Goal: Information Seeking & Learning: Find specific fact

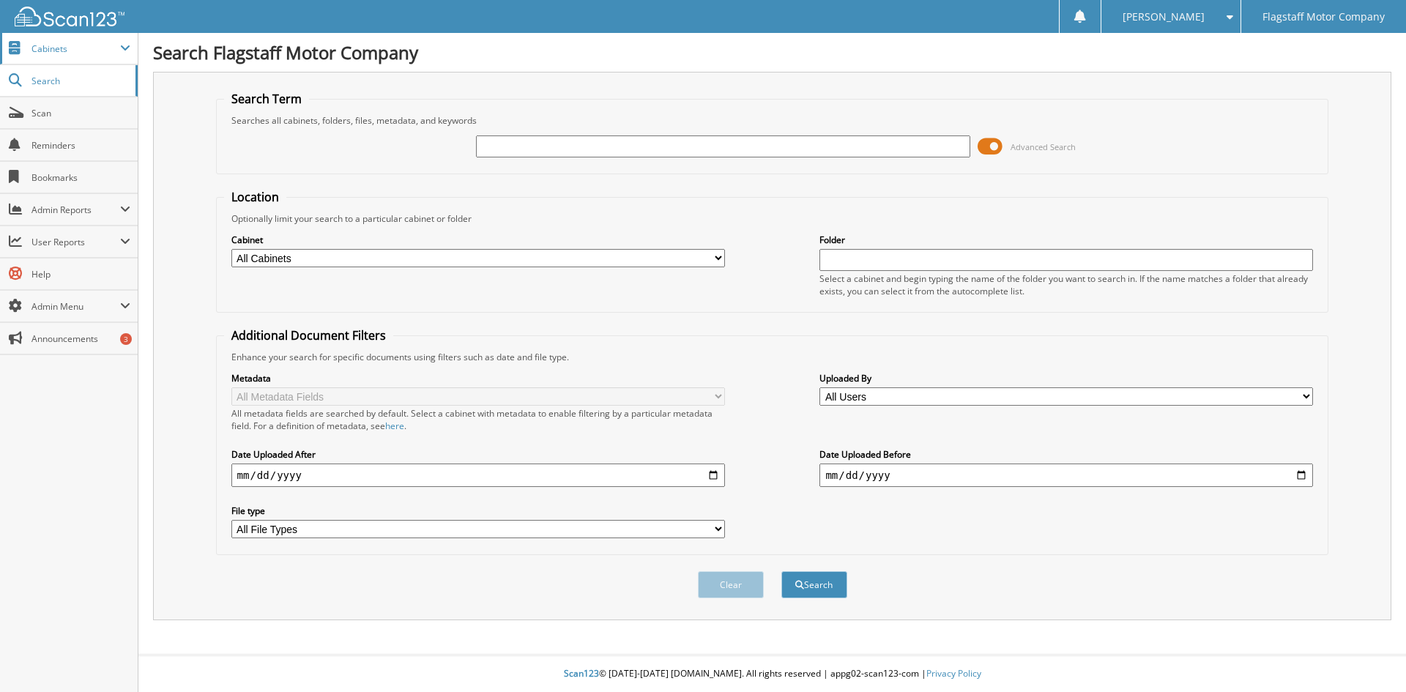
click at [45, 44] on span "Cabinets" at bounding box center [75, 48] width 89 height 12
click at [50, 53] on span "Cabinets" at bounding box center [75, 48] width 89 height 12
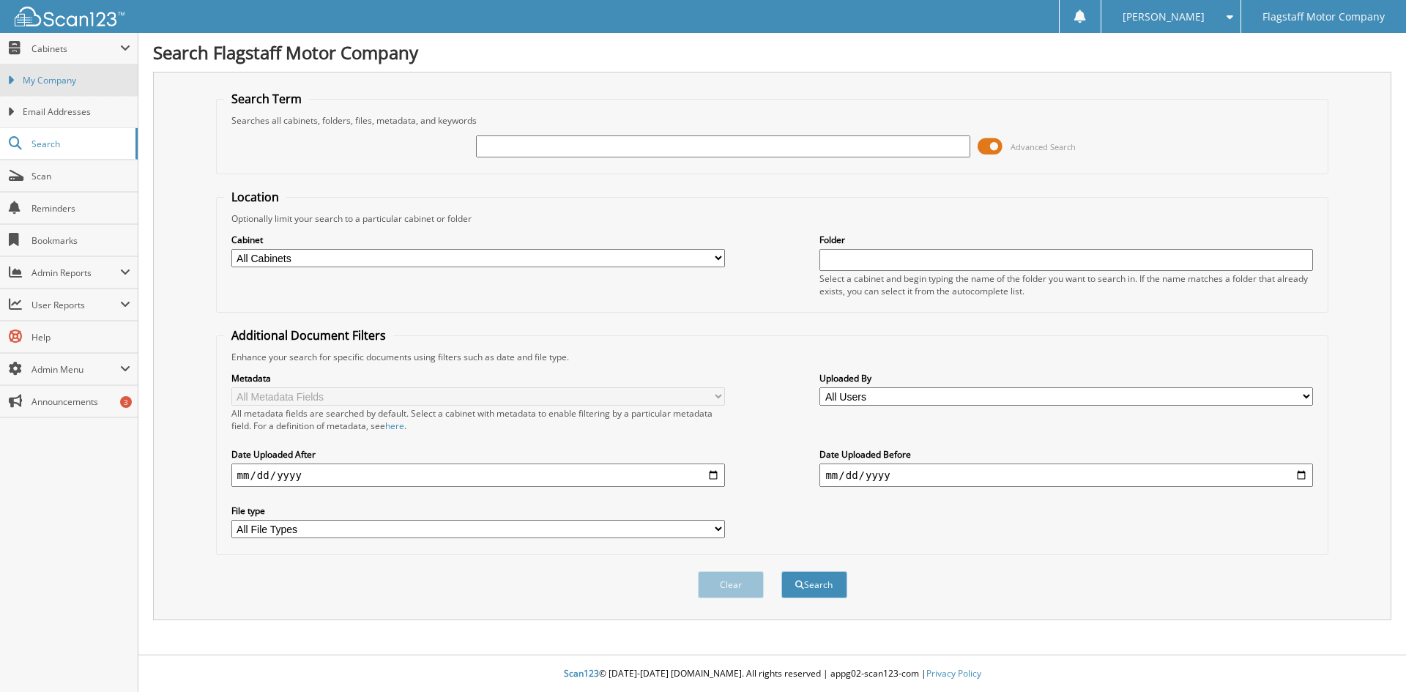
click at [33, 83] on span "My Company" at bounding box center [77, 80] width 108 height 13
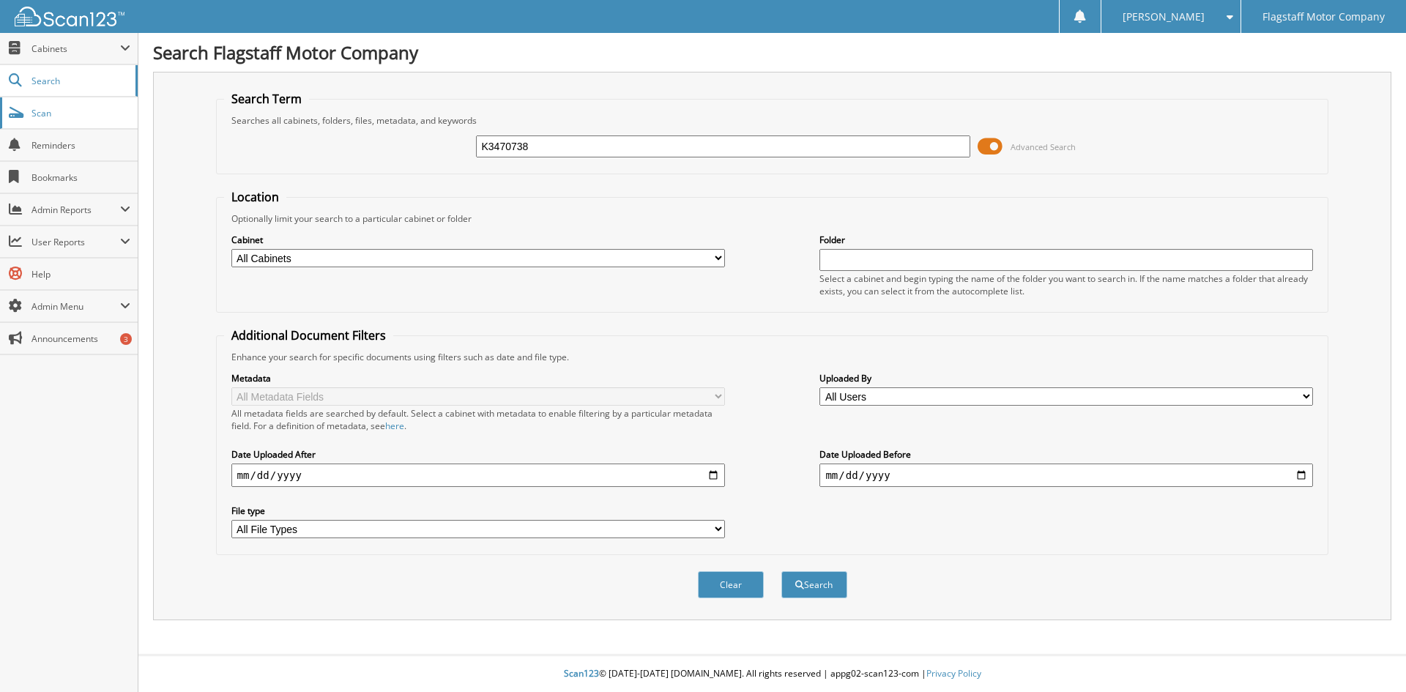
type input "K3470738"
click at [781, 571] on button "Search" at bounding box center [814, 584] width 66 height 27
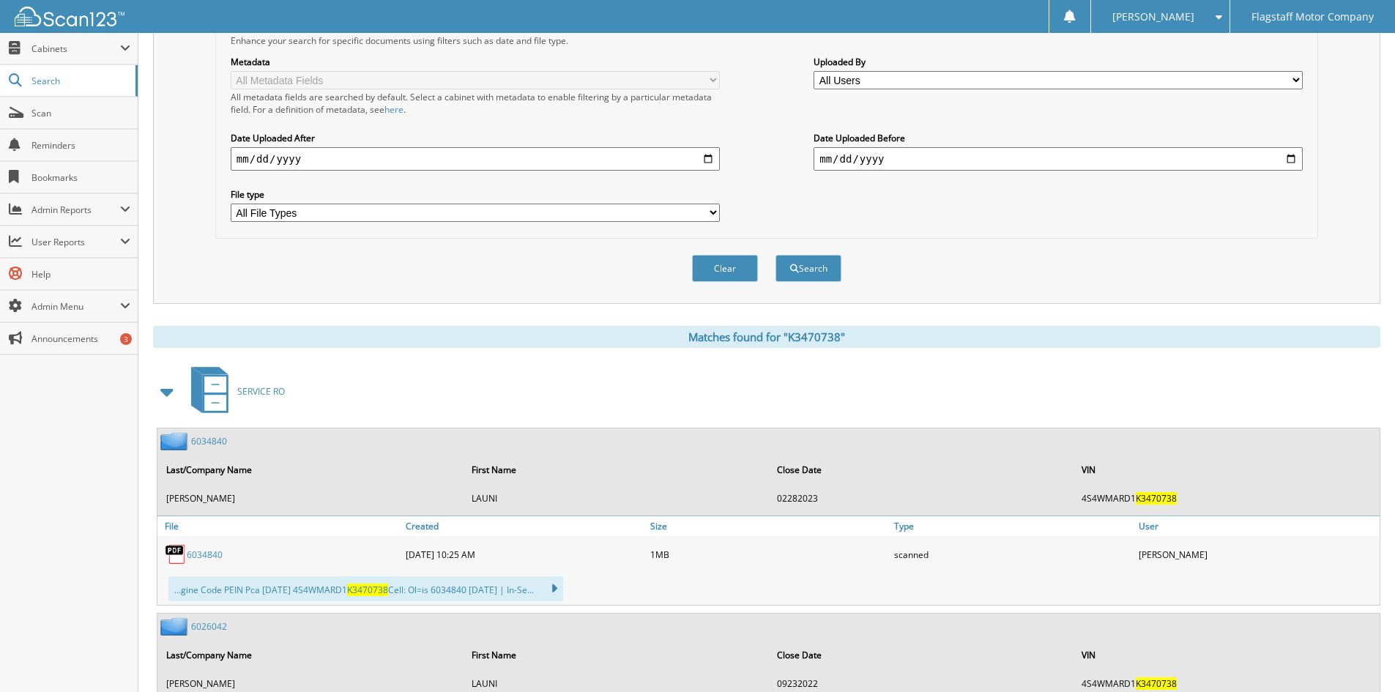
scroll to position [586, 0]
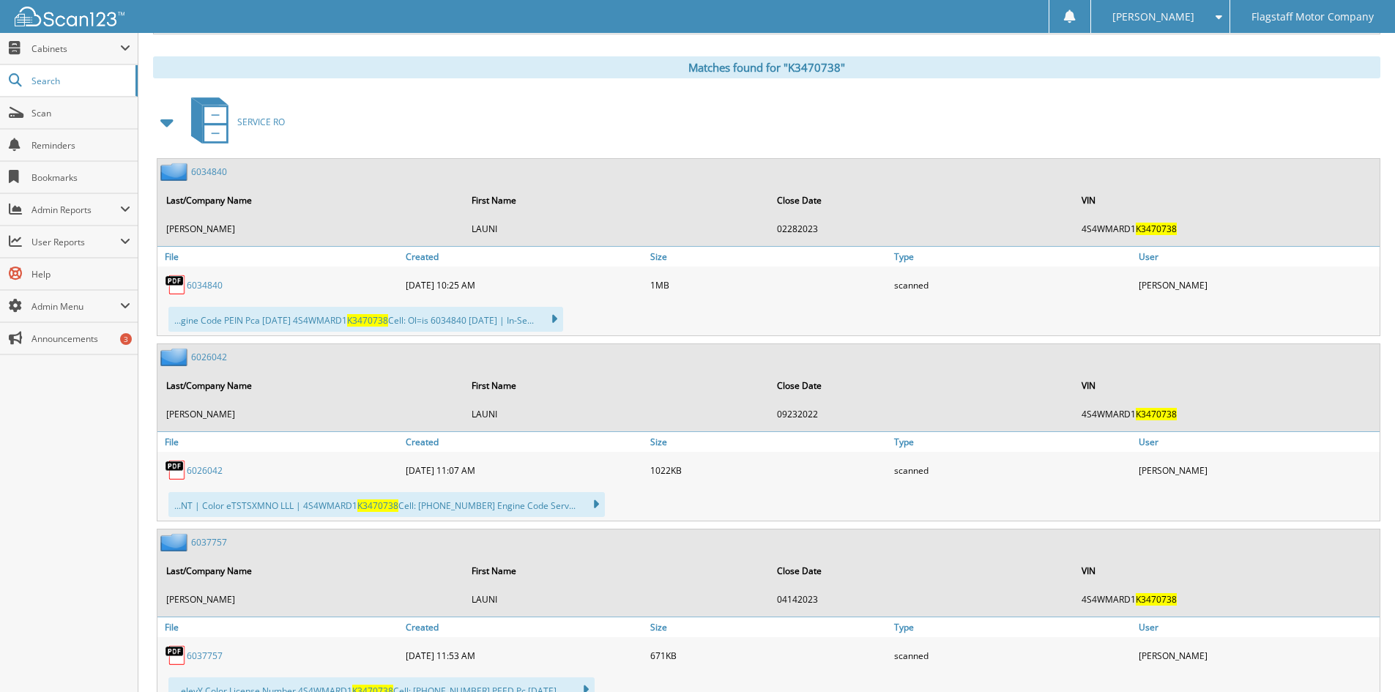
click at [167, 117] on span at bounding box center [167, 122] width 20 height 26
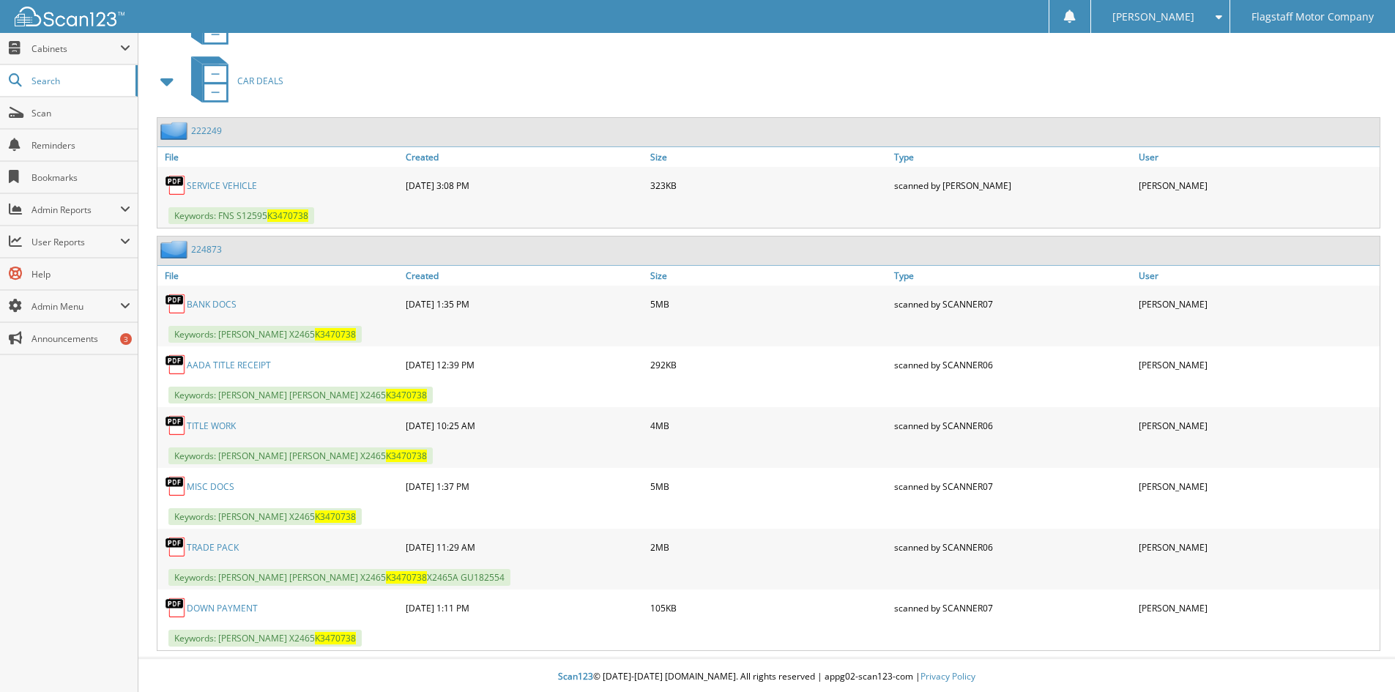
scroll to position [688, 0]
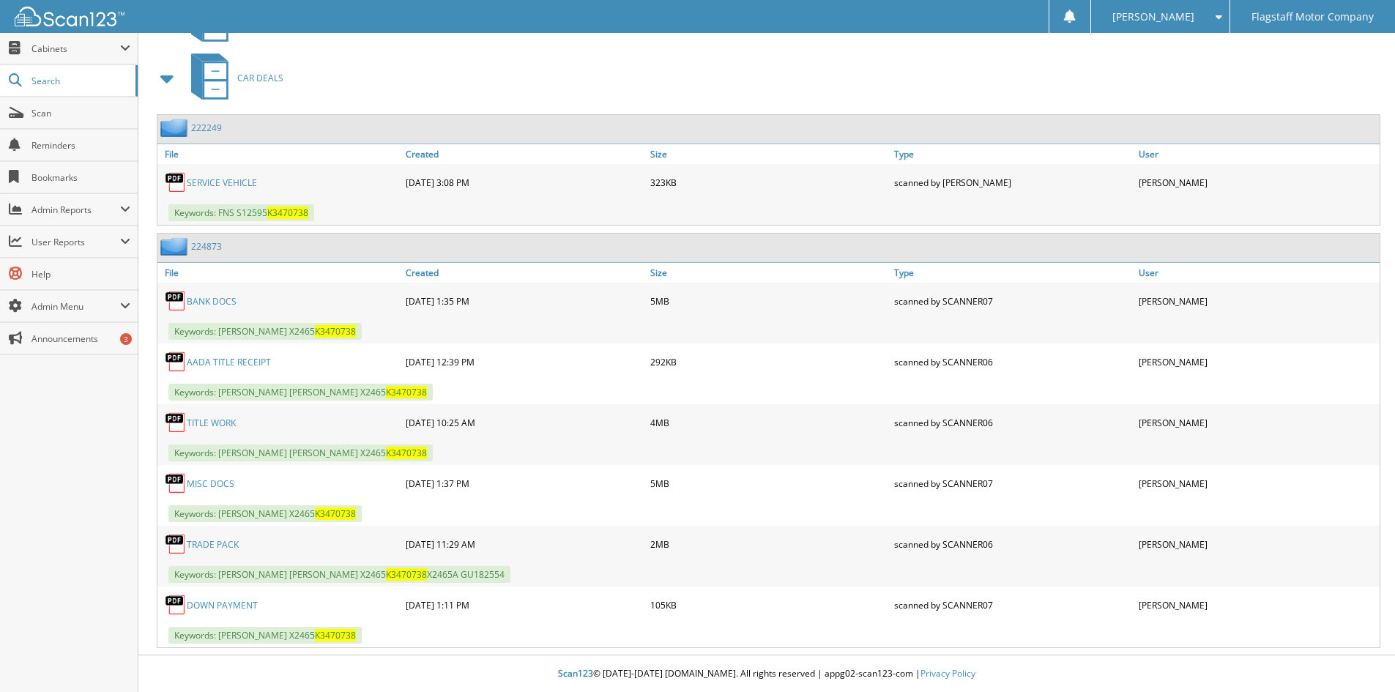
click at [211, 477] on link "MISC DOCS" at bounding box center [211, 483] width 48 height 12
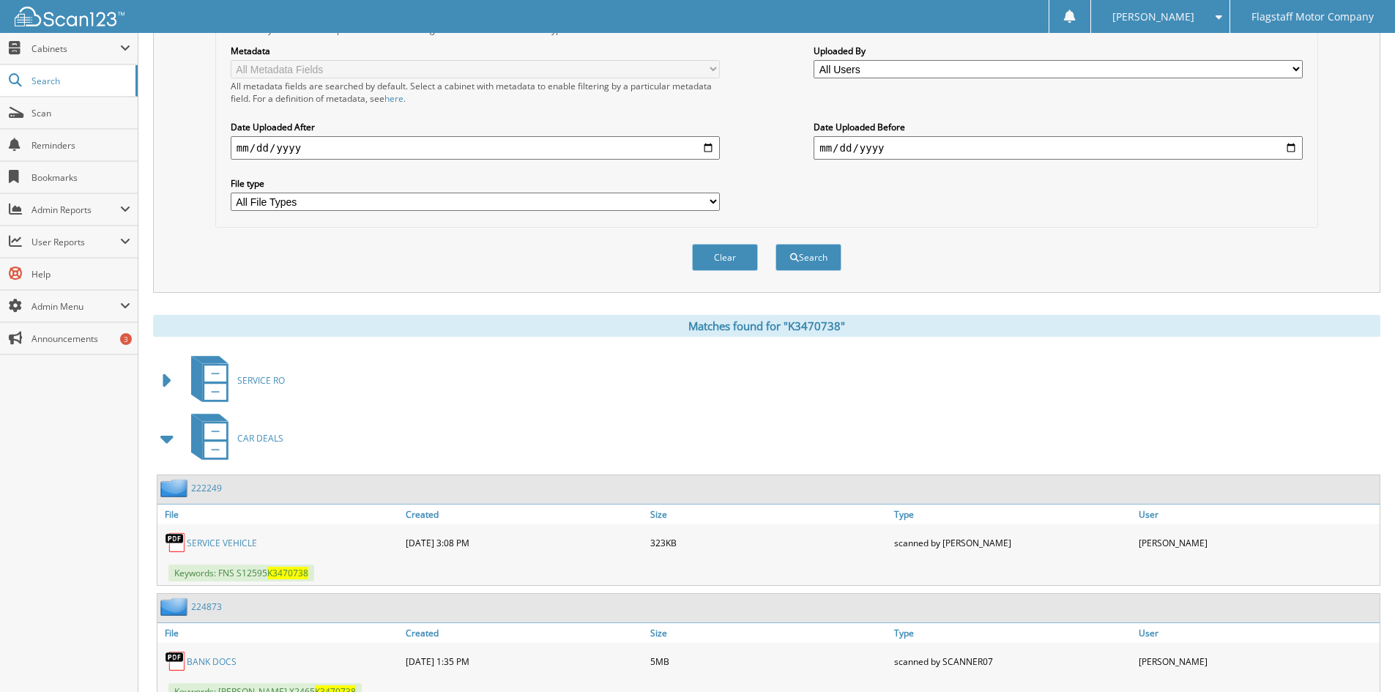
scroll to position [29, 0]
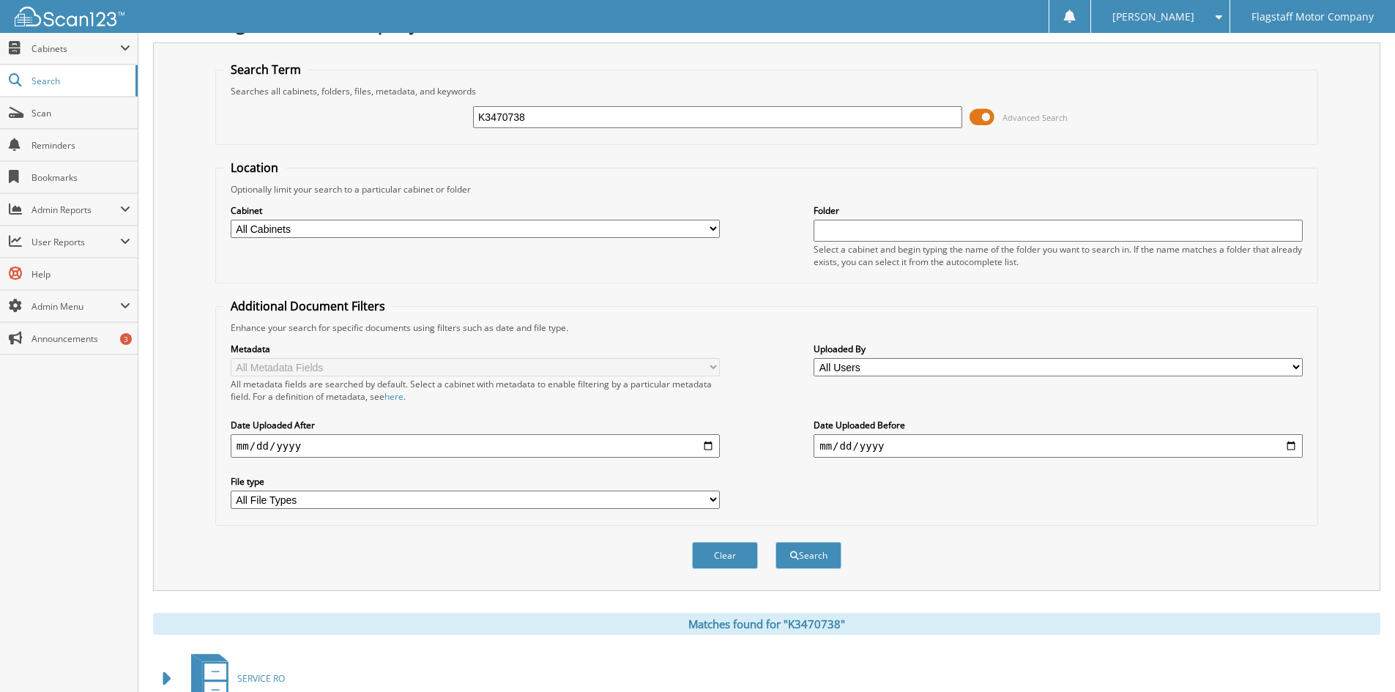
drag, startPoint x: 548, startPoint y: 116, endPoint x: 370, endPoint y: 85, distance: 180.7
click at [383, 86] on fieldset "Search Term Searches all cabinets, folders, files, metadata, and keywords K3470…" at bounding box center [766, 102] width 1103 height 83
type input "H3385380"
click at [775, 542] on button "Search" at bounding box center [808, 555] width 66 height 27
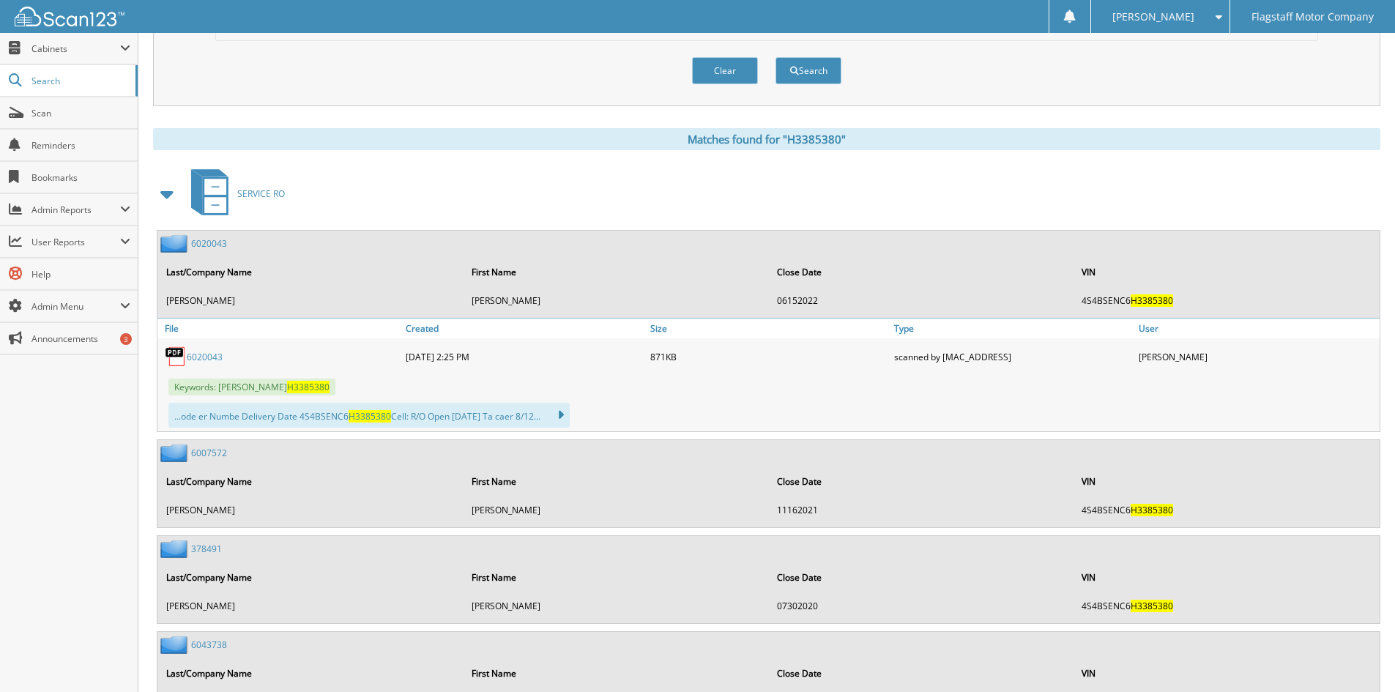
scroll to position [512, 0]
click at [160, 198] on span at bounding box center [167, 195] width 20 height 26
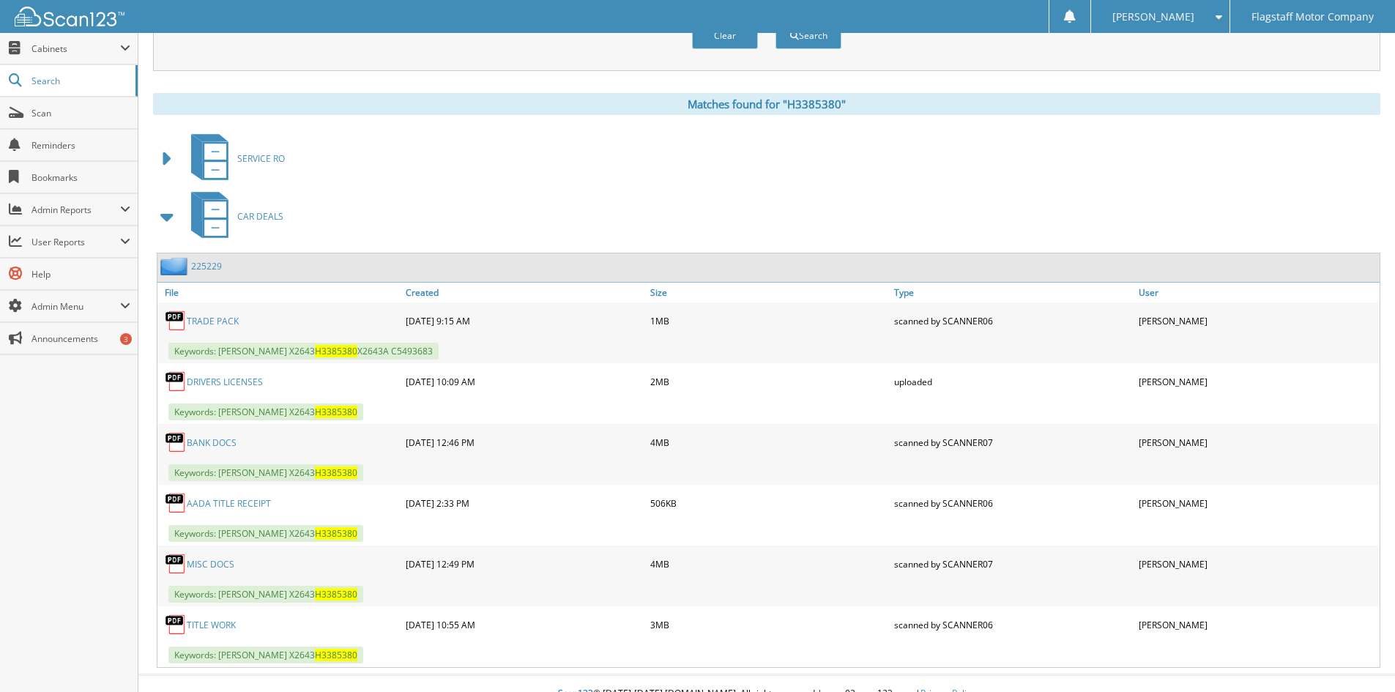
scroll to position [570, 0]
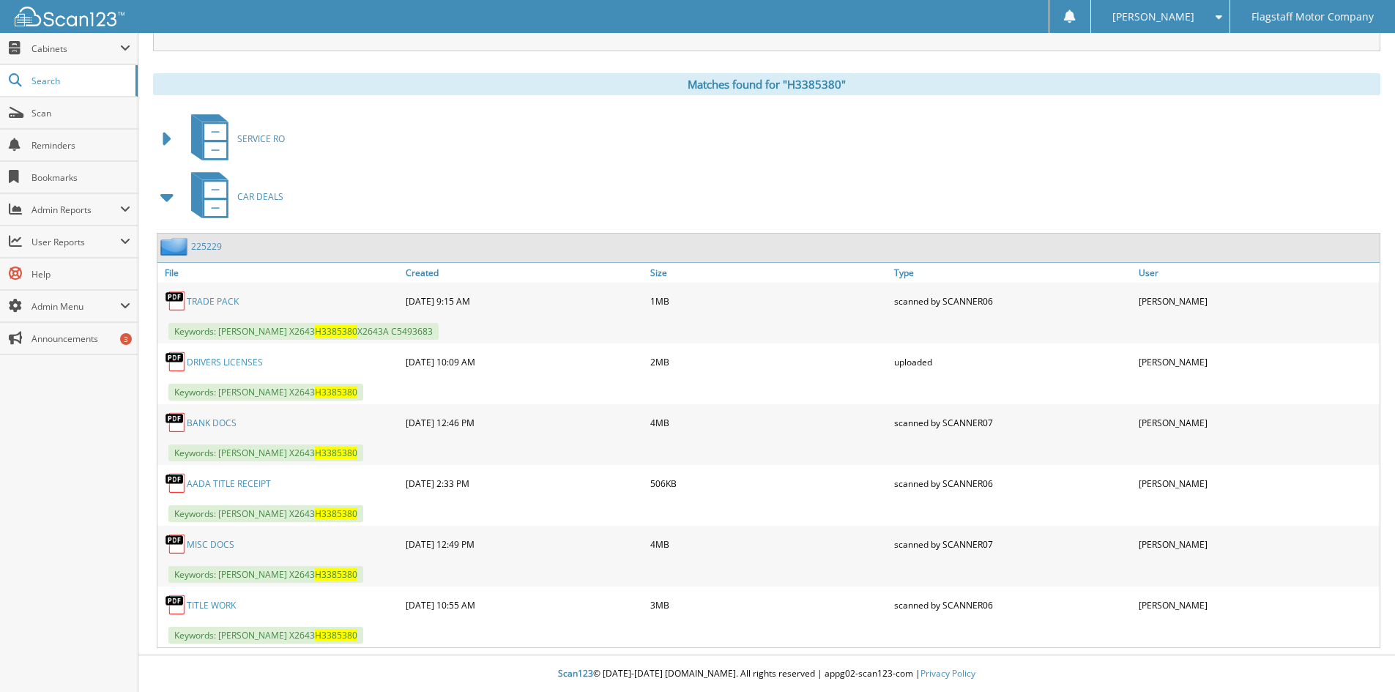
click at [217, 546] on link "MISC DOCS" at bounding box center [211, 544] width 48 height 12
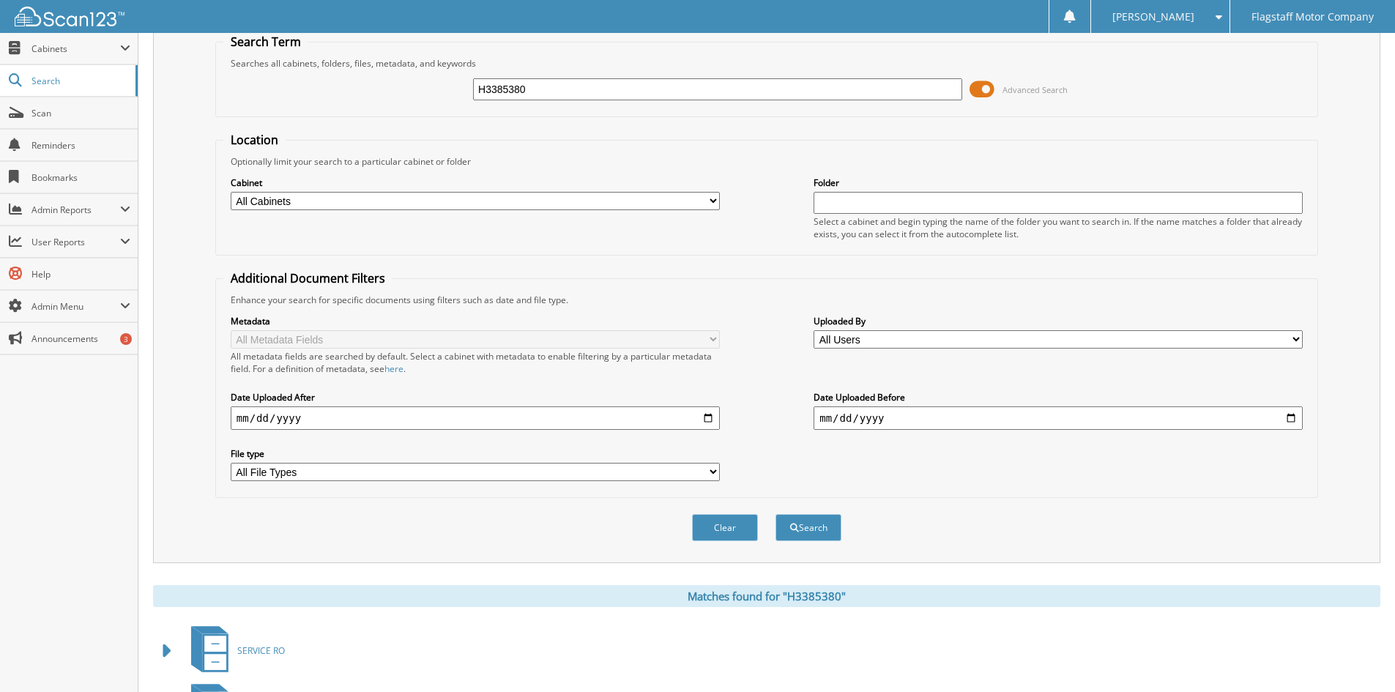
drag, startPoint x: 591, startPoint y: 83, endPoint x: 423, endPoint y: 86, distance: 167.7
click at [425, 86] on div "H3385380 Advanced Search" at bounding box center [766, 90] width 1086 height 40
type input "L3247974"
click at [775, 514] on button "Search" at bounding box center [808, 527] width 66 height 27
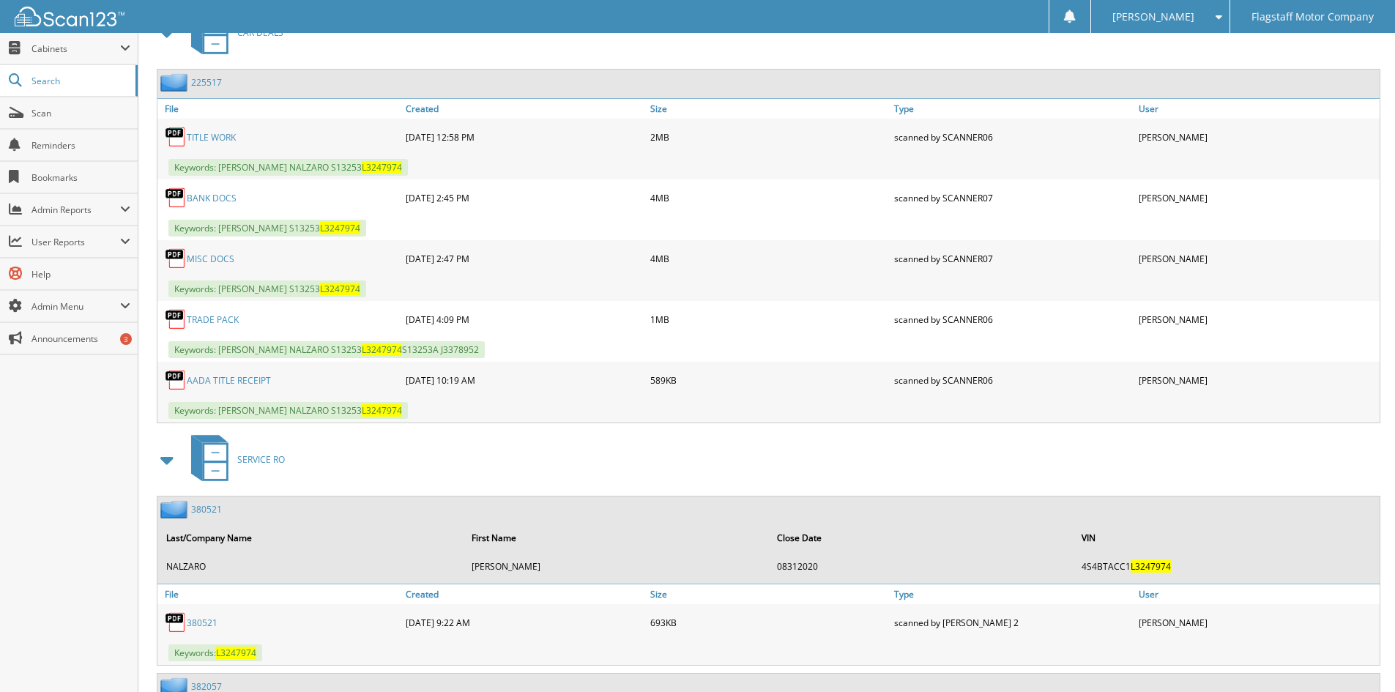
scroll to position [805, 0]
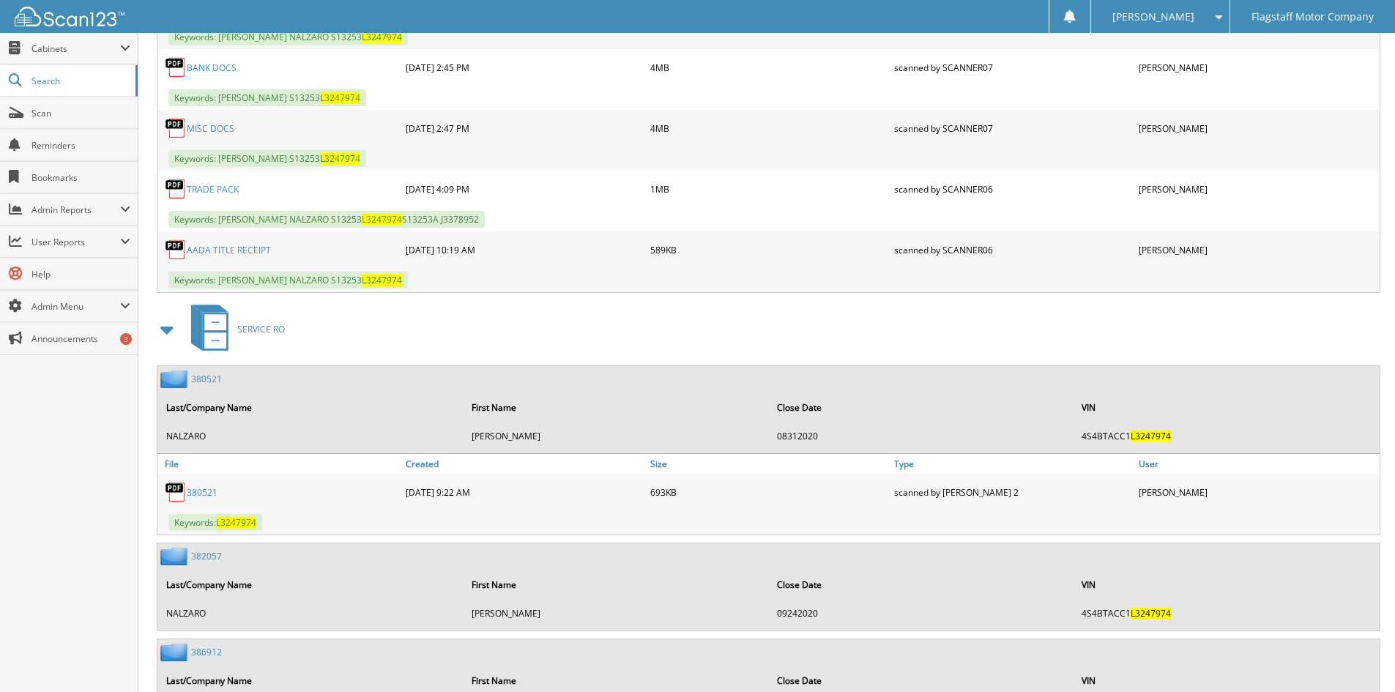
click at [202, 124] on link "MISC DOCS" at bounding box center [211, 128] width 48 height 12
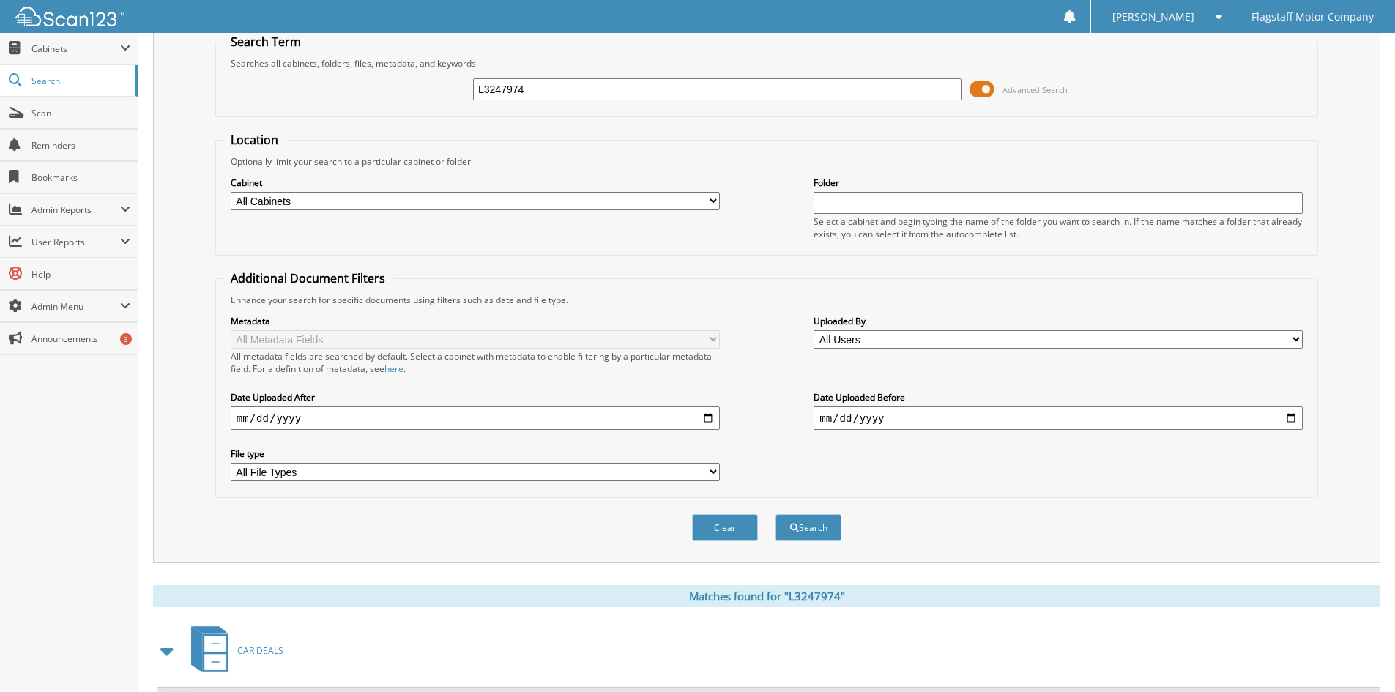
scroll to position [0, 0]
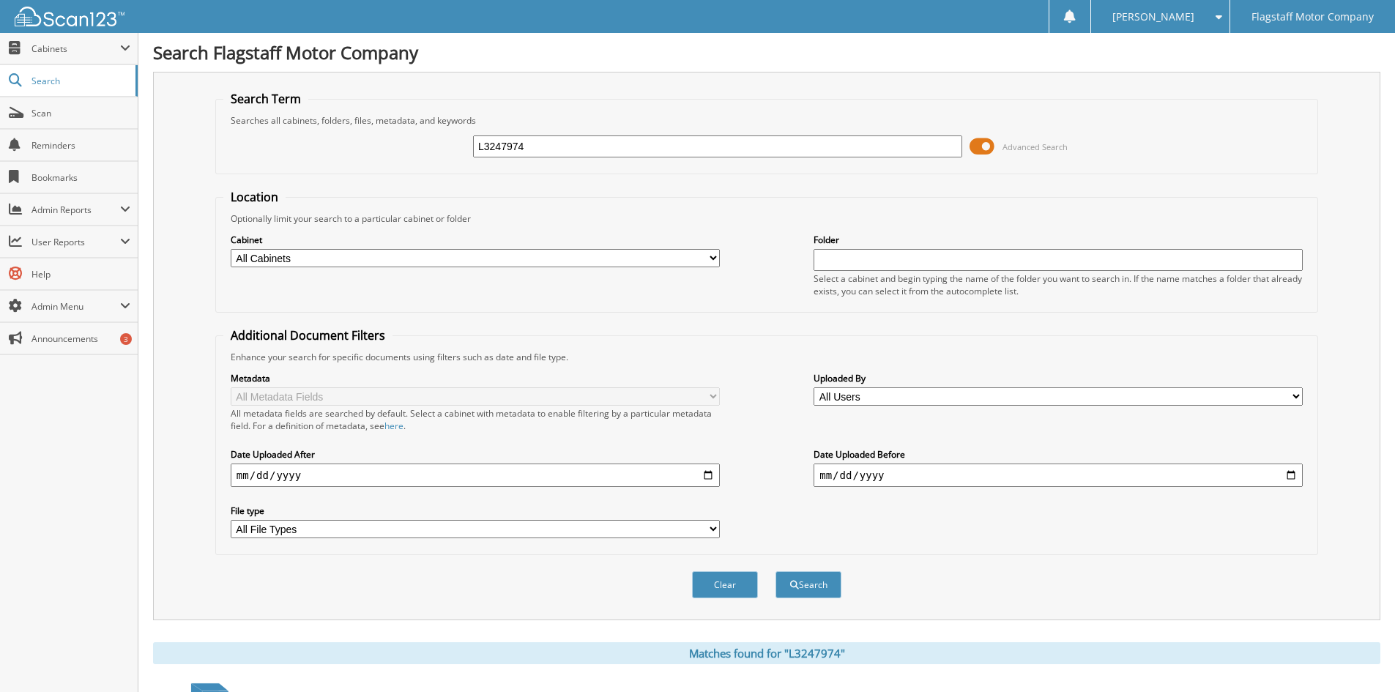
drag, startPoint x: 578, startPoint y: 156, endPoint x: 348, endPoint y: 156, distance: 229.2
click at [351, 156] on div "L3247974 Advanced Search" at bounding box center [766, 147] width 1086 height 40
type input "MH498448"
click at [775, 571] on button "Search" at bounding box center [808, 584] width 66 height 27
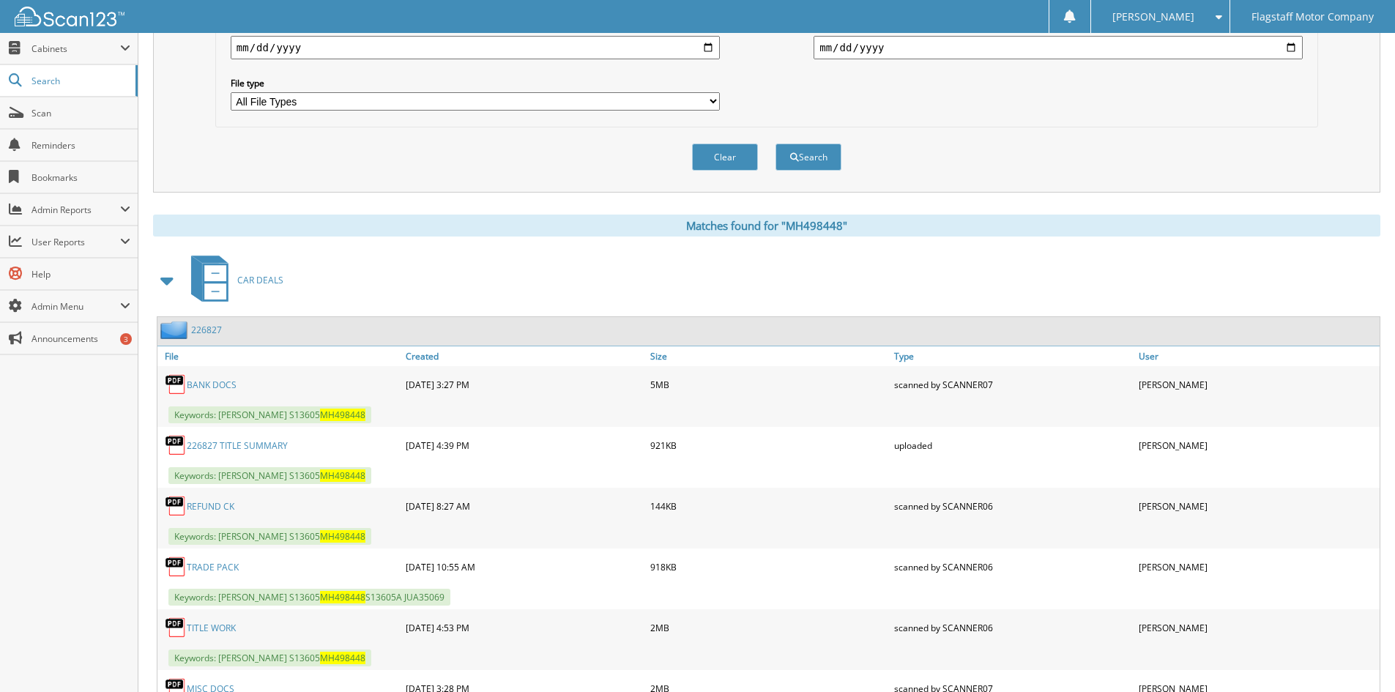
scroll to position [512, 0]
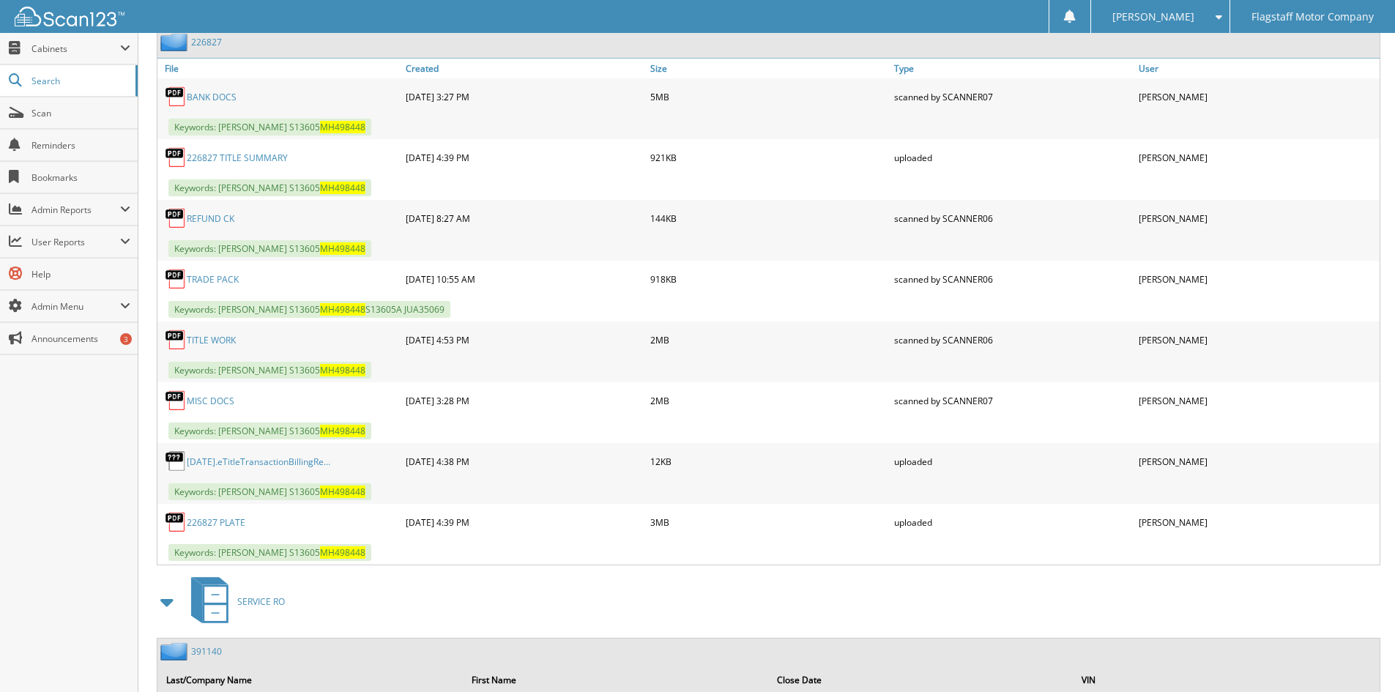
click at [199, 456] on div "BANK DOCS 03-15-2021 3:27 PM 5MB Keywords: HUGHES, DENISE S13605" at bounding box center [768, 321] width 1222 height 486
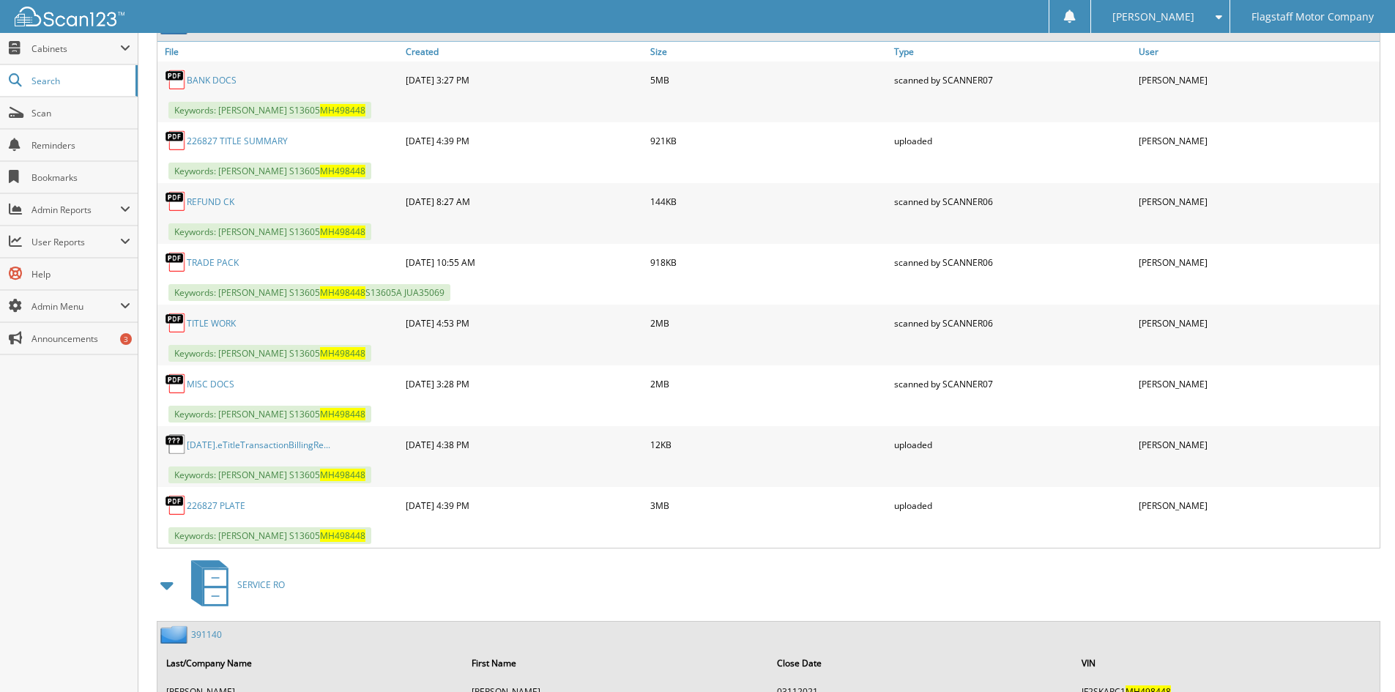
click at [209, 383] on link "MISC DOCS" at bounding box center [211, 384] width 48 height 12
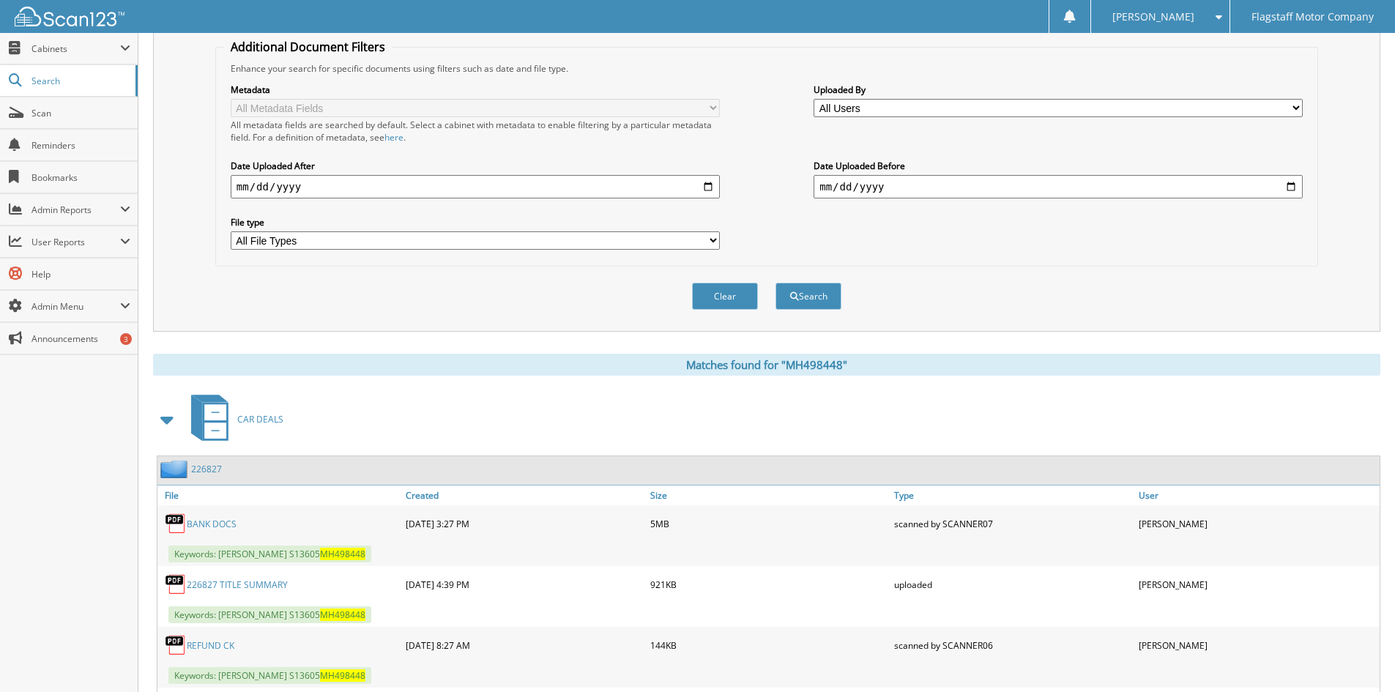
scroll to position [0, 0]
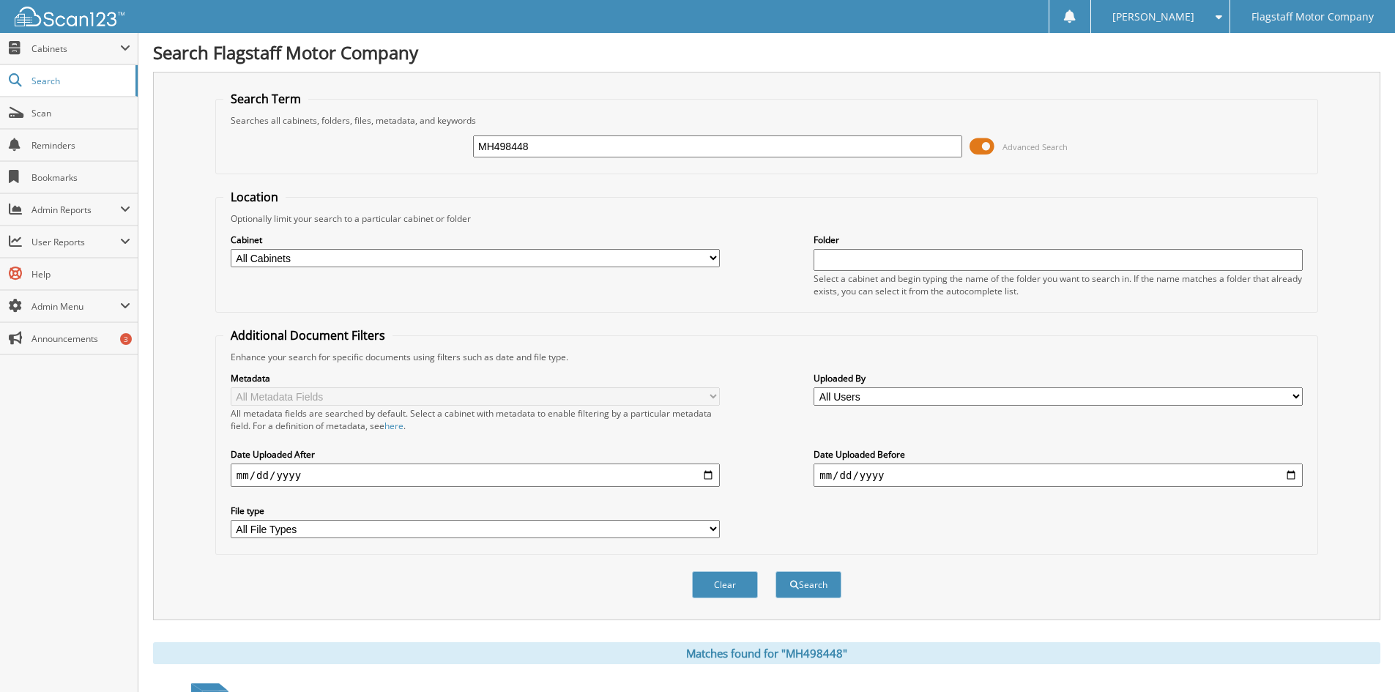
drag, startPoint x: 542, startPoint y: 153, endPoint x: 303, endPoint y: 121, distance: 241.6
click at [303, 121] on fieldset "Search Term Searches all cabinets, folders, files, metadata, and keywords MH498…" at bounding box center [766, 132] width 1103 height 83
type input "JH339755"
click at [775, 571] on button "Search" at bounding box center [808, 584] width 66 height 27
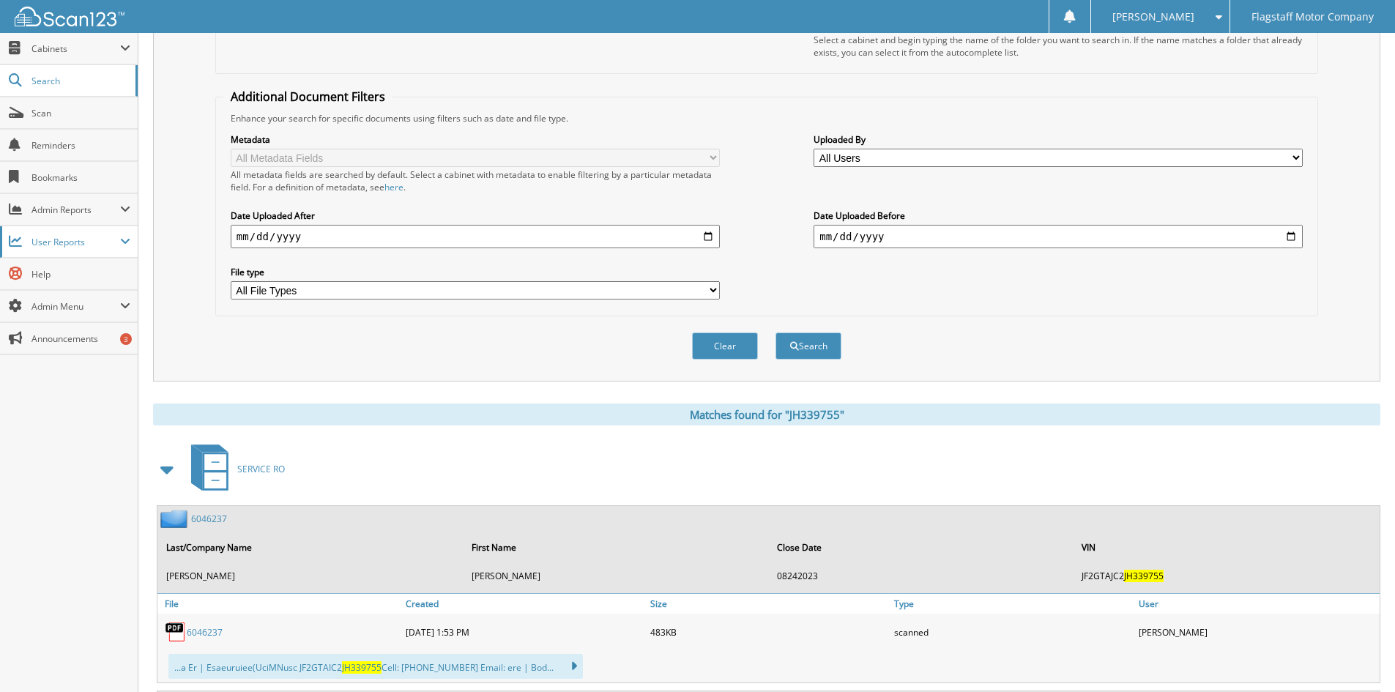
scroll to position [366, 0]
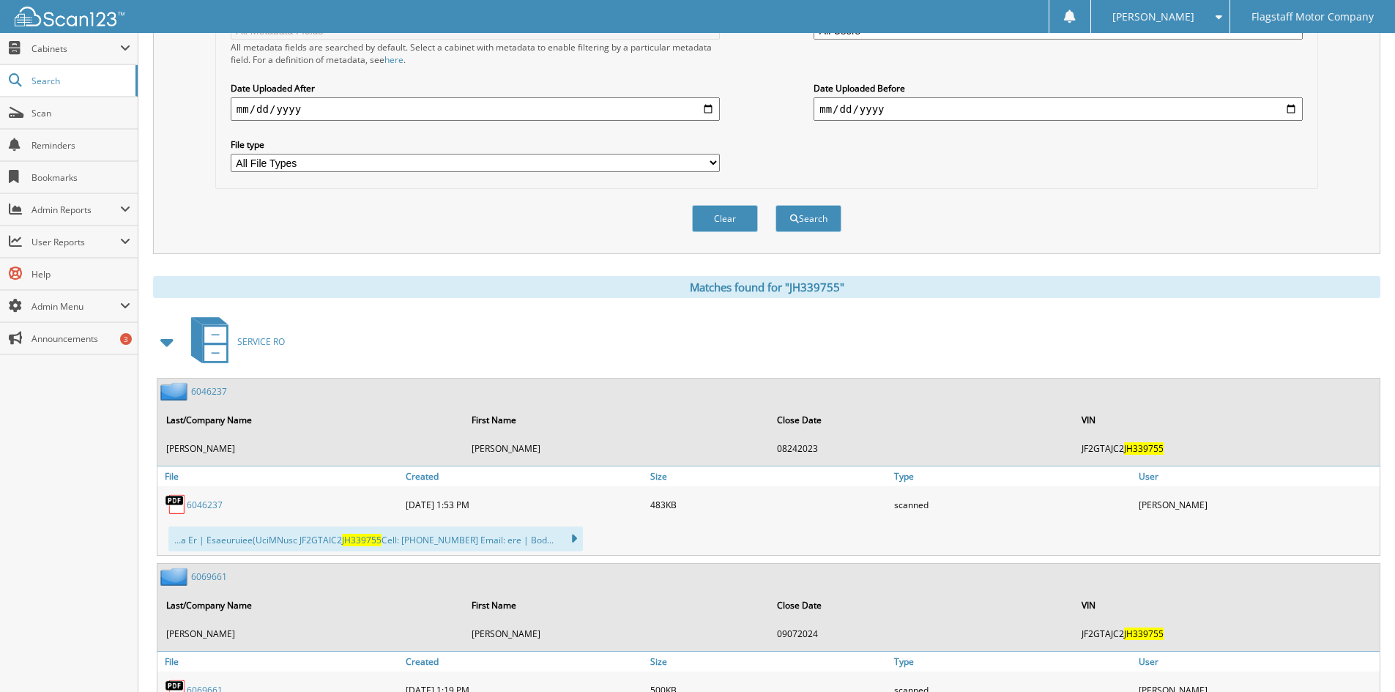
drag, startPoint x: 159, startPoint y: 347, endPoint x: 207, endPoint y: 355, distance: 49.0
click at [160, 347] on span at bounding box center [167, 342] width 20 height 26
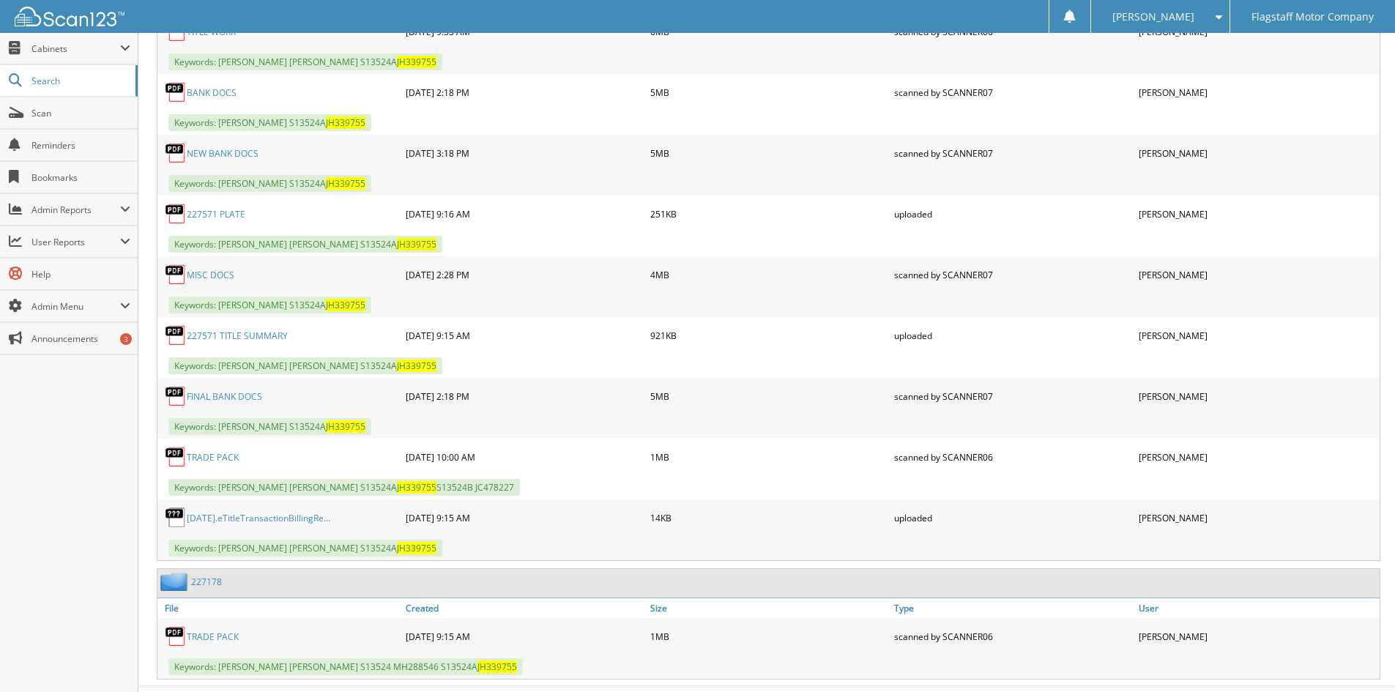
scroll to position [870, 0]
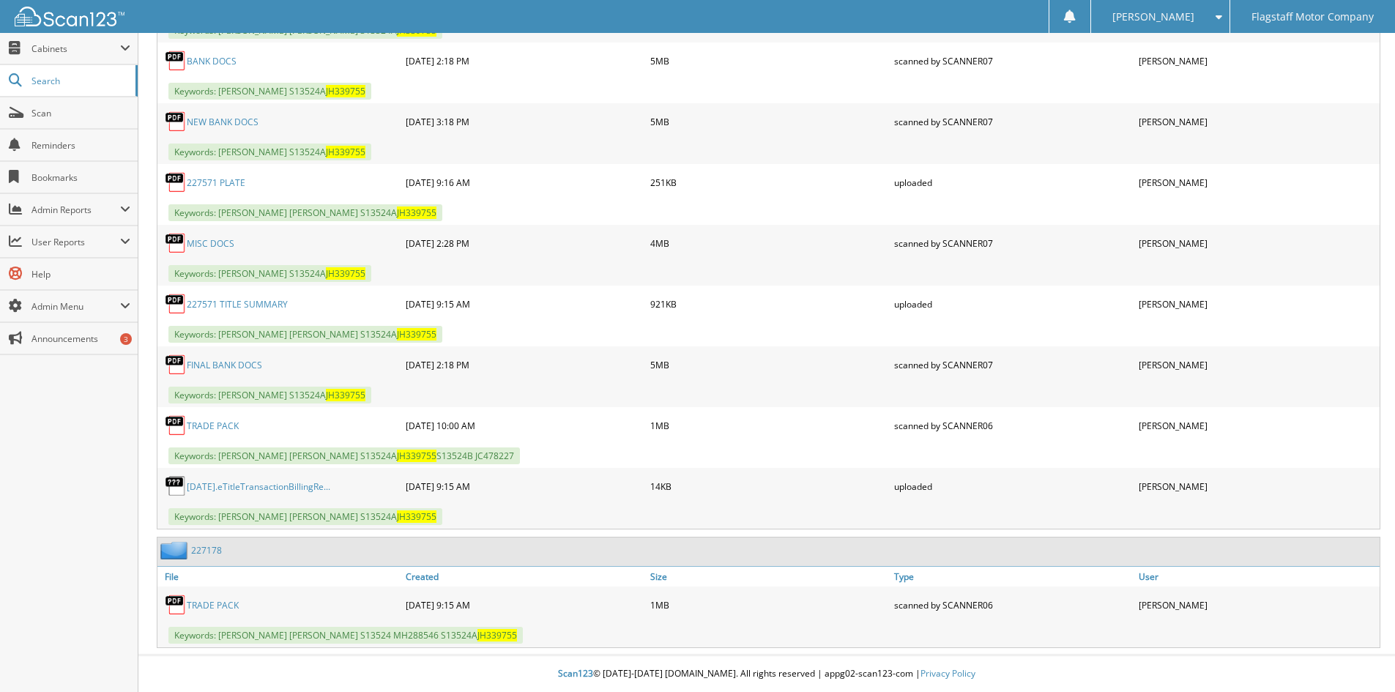
click at [212, 242] on link "MISC DOCS" at bounding box center [211, 243] width 48 height 12
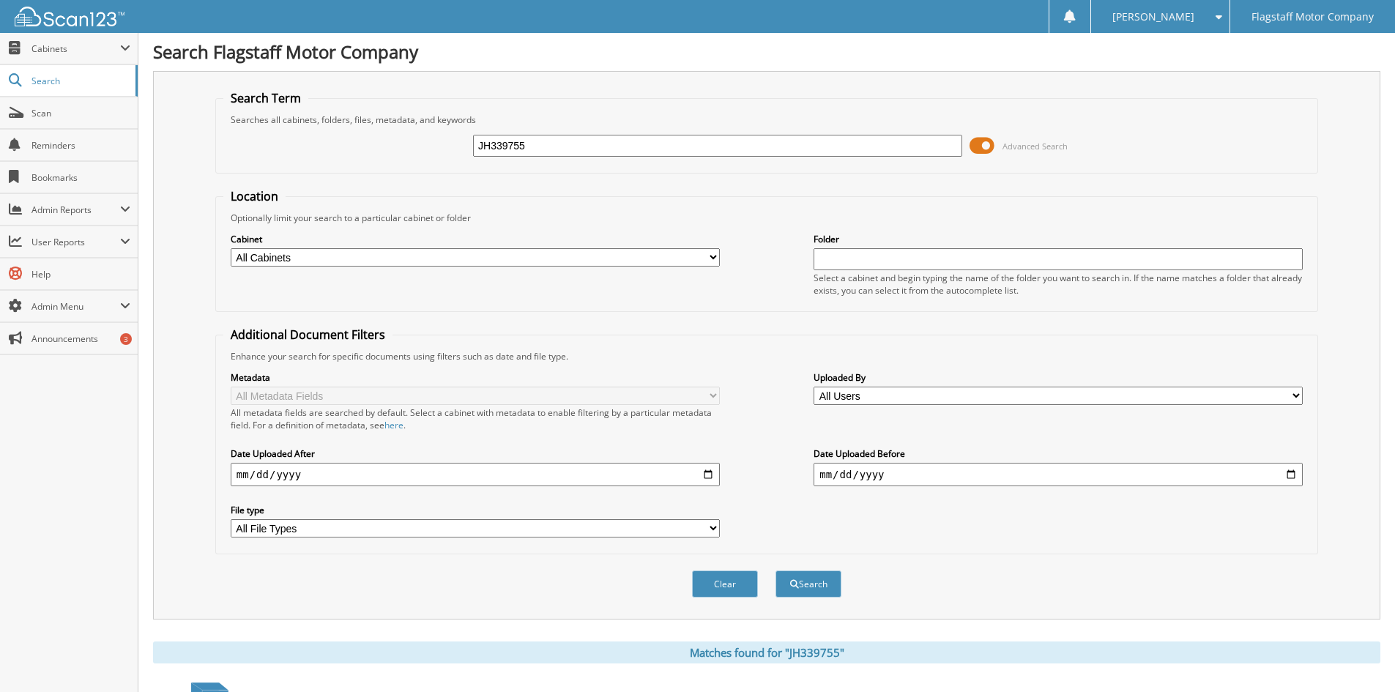
scroll to position [0, 0]
drag, startPoint x: 444, startPoint y: 145, endPoint x: 291, endPoint y: 142, distance: 152.3
click at [291, 142] on div "JH339755 Advanced Search" at bounding box center [766, 147] width 1086 height 40
drag, startPoint x: 299, startPoint y: 135, endPoint x: 130, endPoint y: 122, distance: 169.0
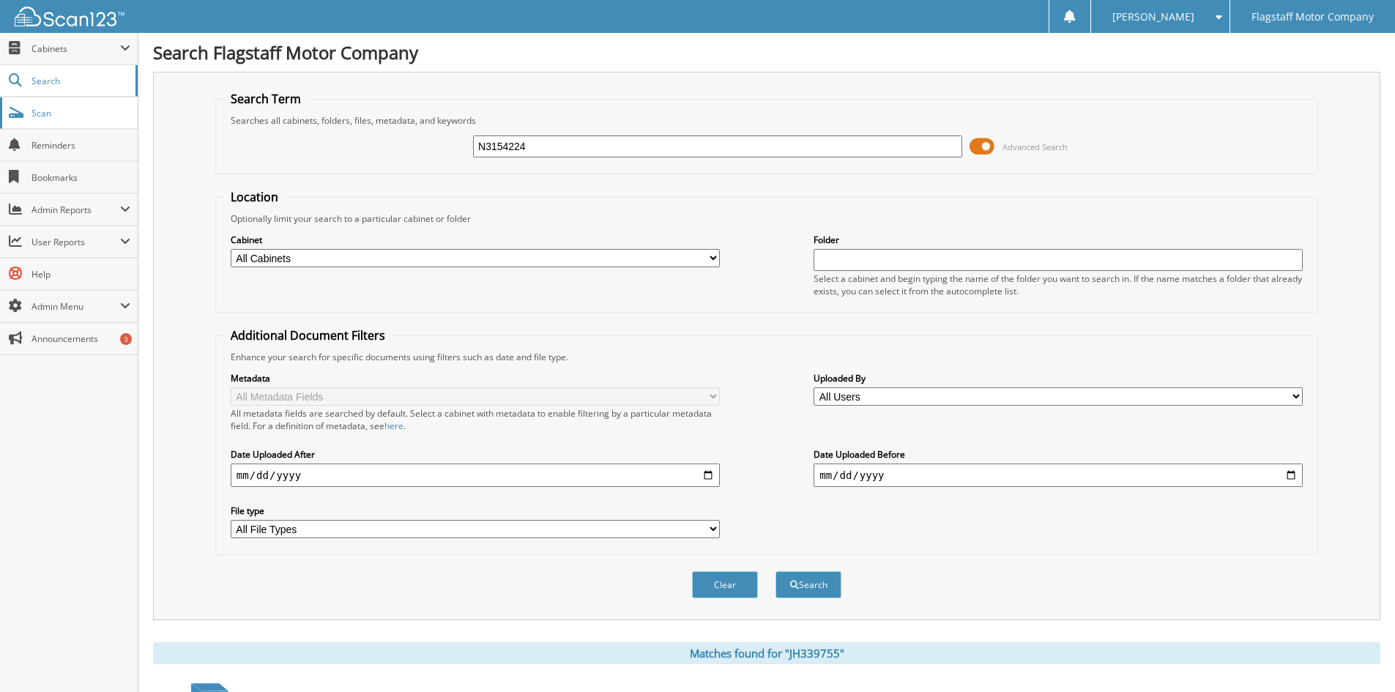
type input "N3154224"
click at [775, 571] on button "Search" at bounding box center [808, 584] width 66 height 27
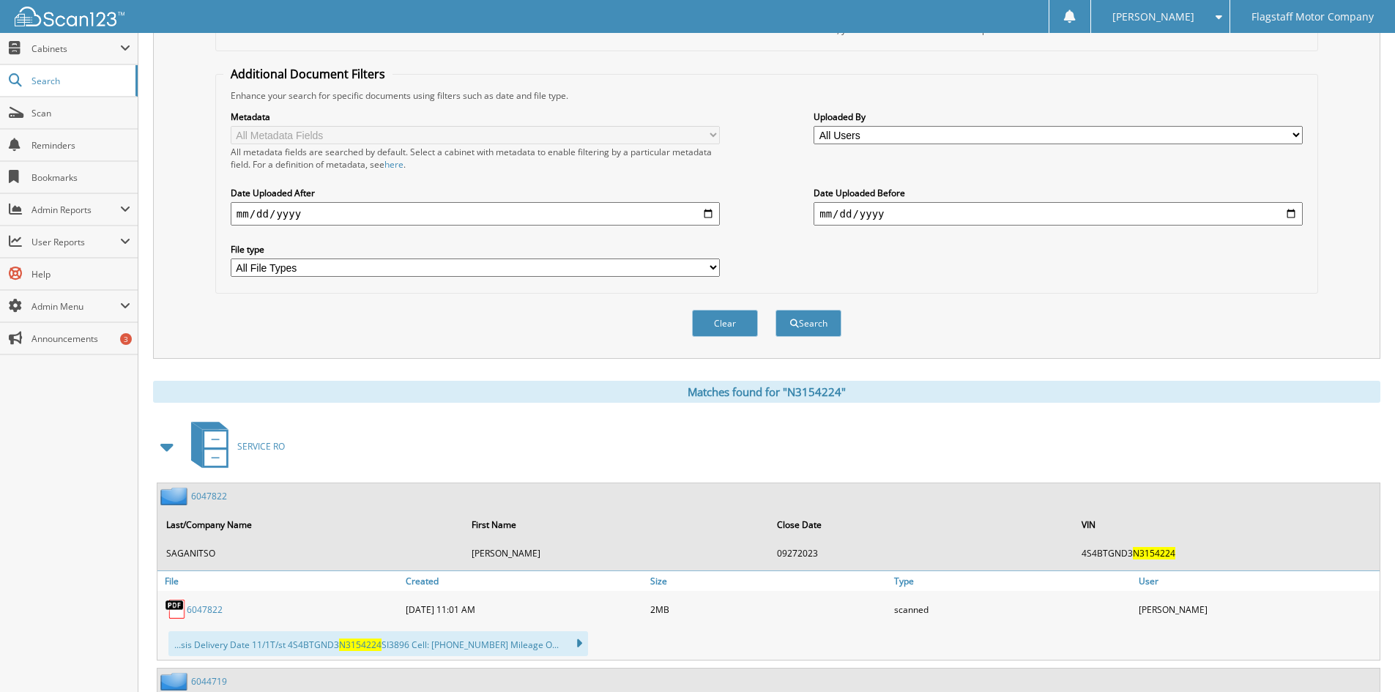
scroll to position [586, 0]
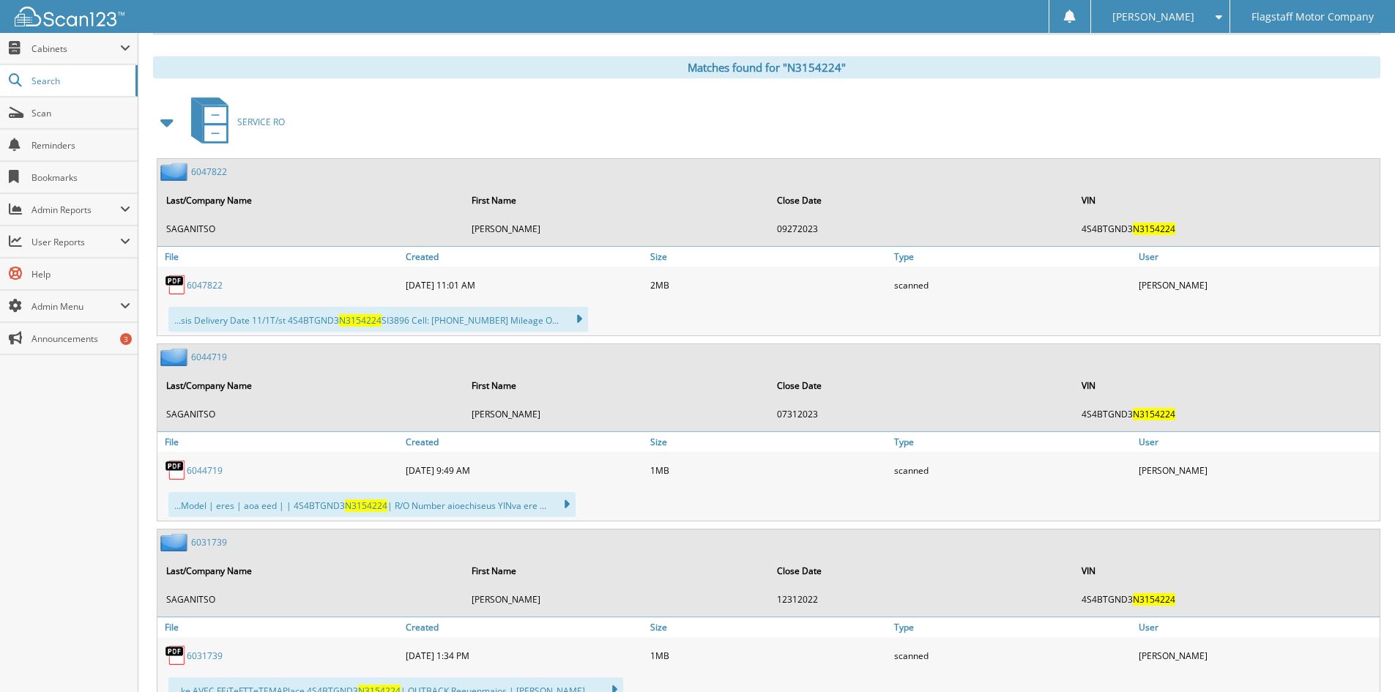
click at [167, 122] on span at bounding box center [167, 122] width 20 height 26
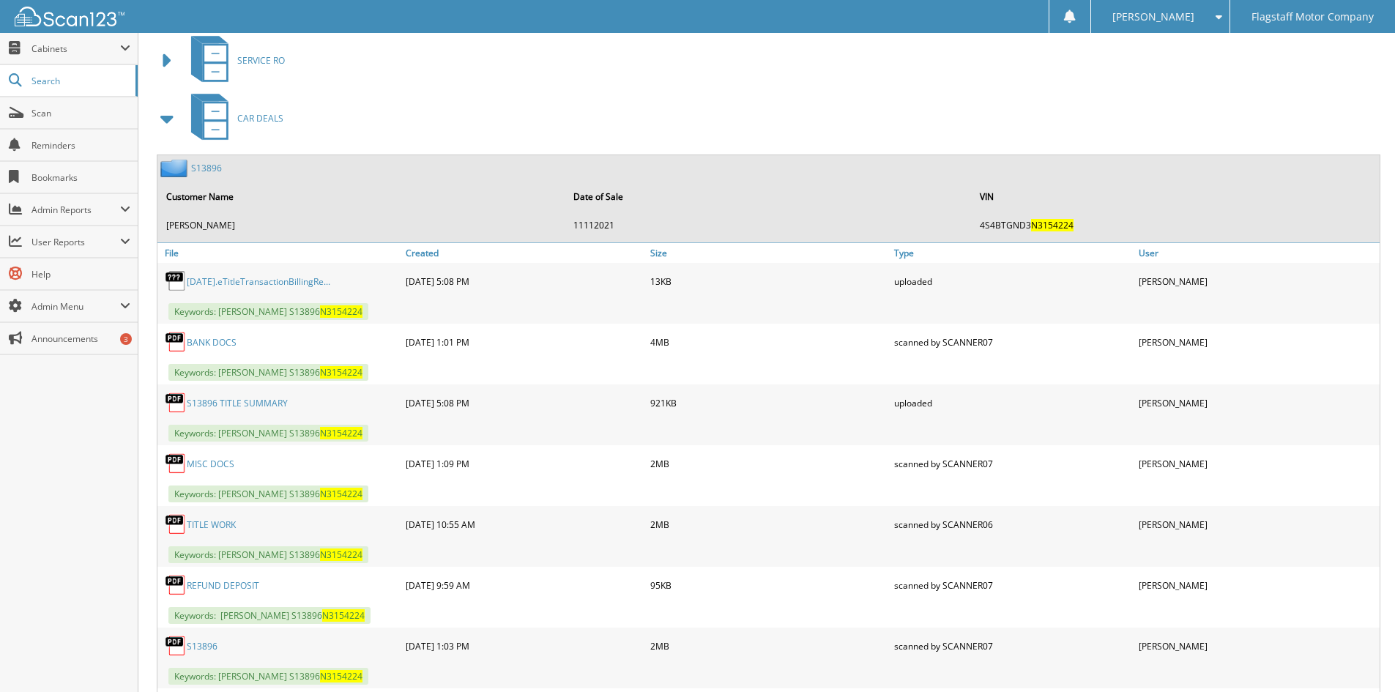
scroll to position [952, 0]
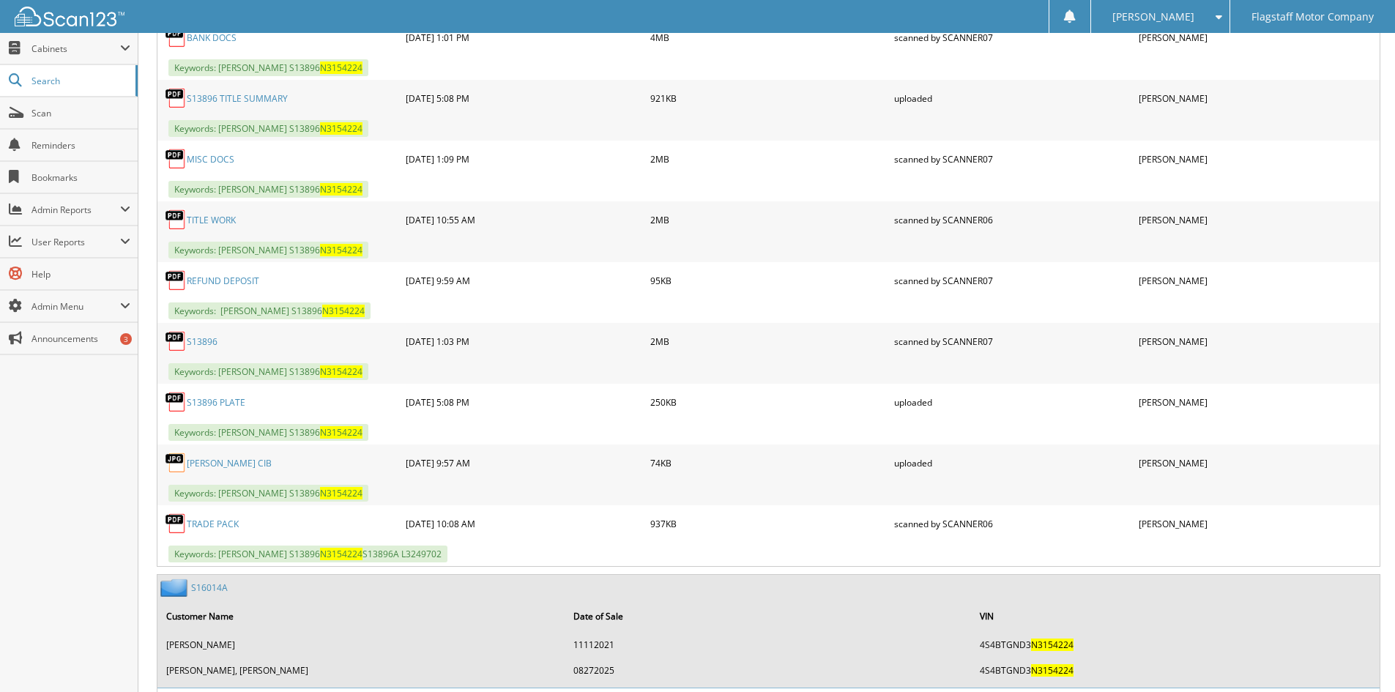
click at [202, 157] on link "MISC DOCS" at bounding box center [211, 159] width 48 height 12
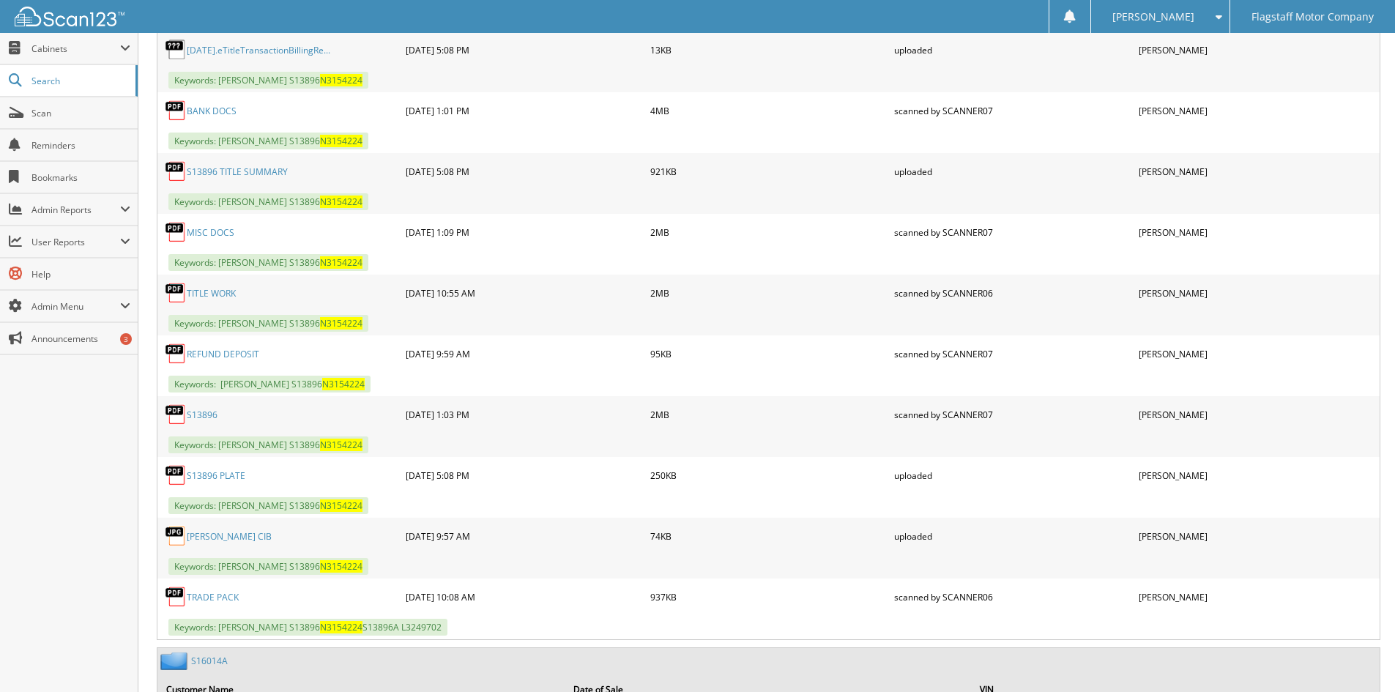
click at [209, 112] on link "BANK DOCS" at bounding box center [212, 111] width 50 height 12
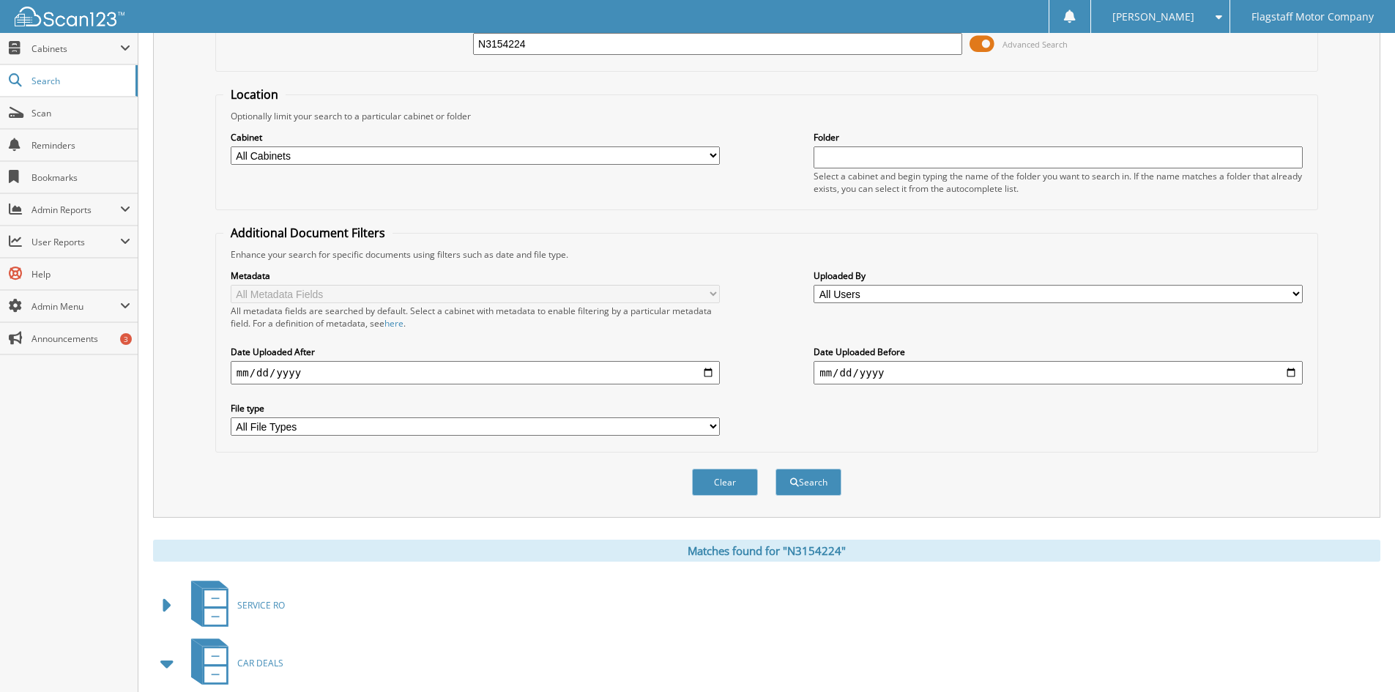
scroll to position [0, 0]
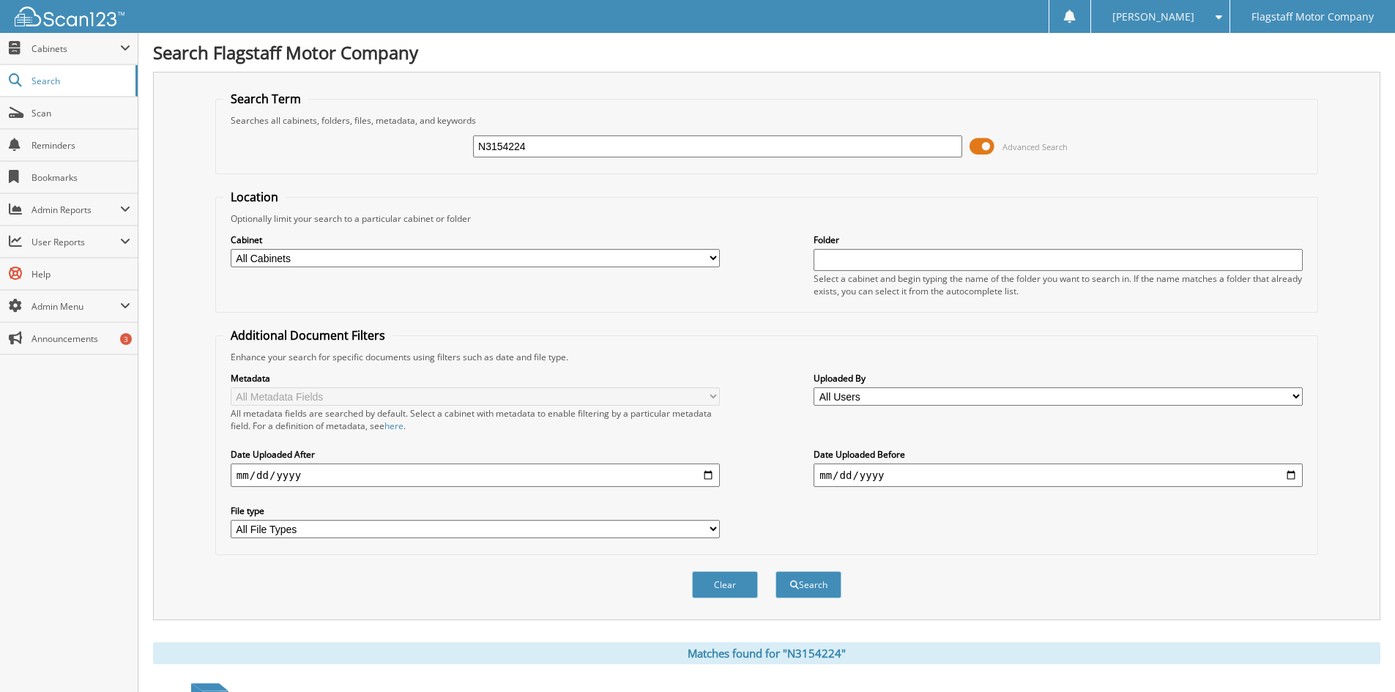
drag, startPoint x: 587, startPoint y: 150, endPoint x: 263, endPoint y: 130, distance: 324.9
click at [263, 130] on div "N3154224 Advanced Search" at bounding box center [766, 147] width 1086 height 40
type input "NY238278"
click at [775, 571] on button "Search" at bounding box center [808, 584] width 66 height 27
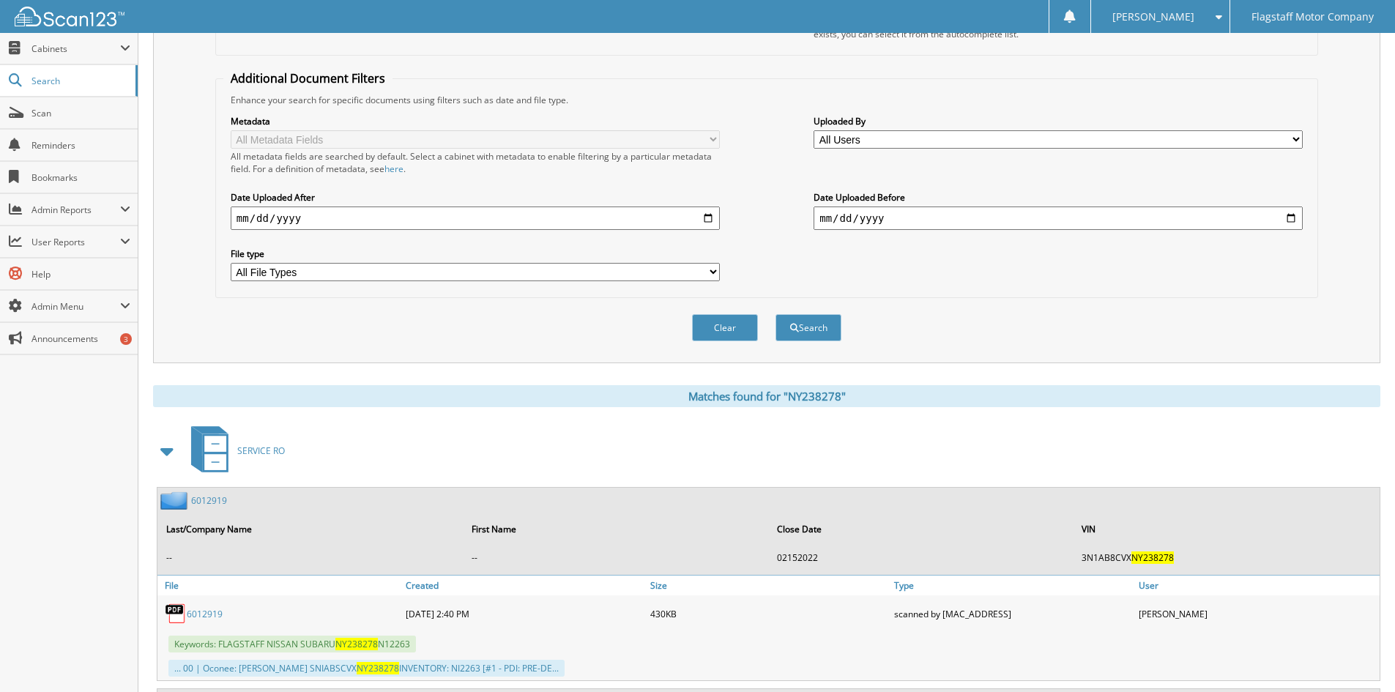
scroll to position [439, 0]
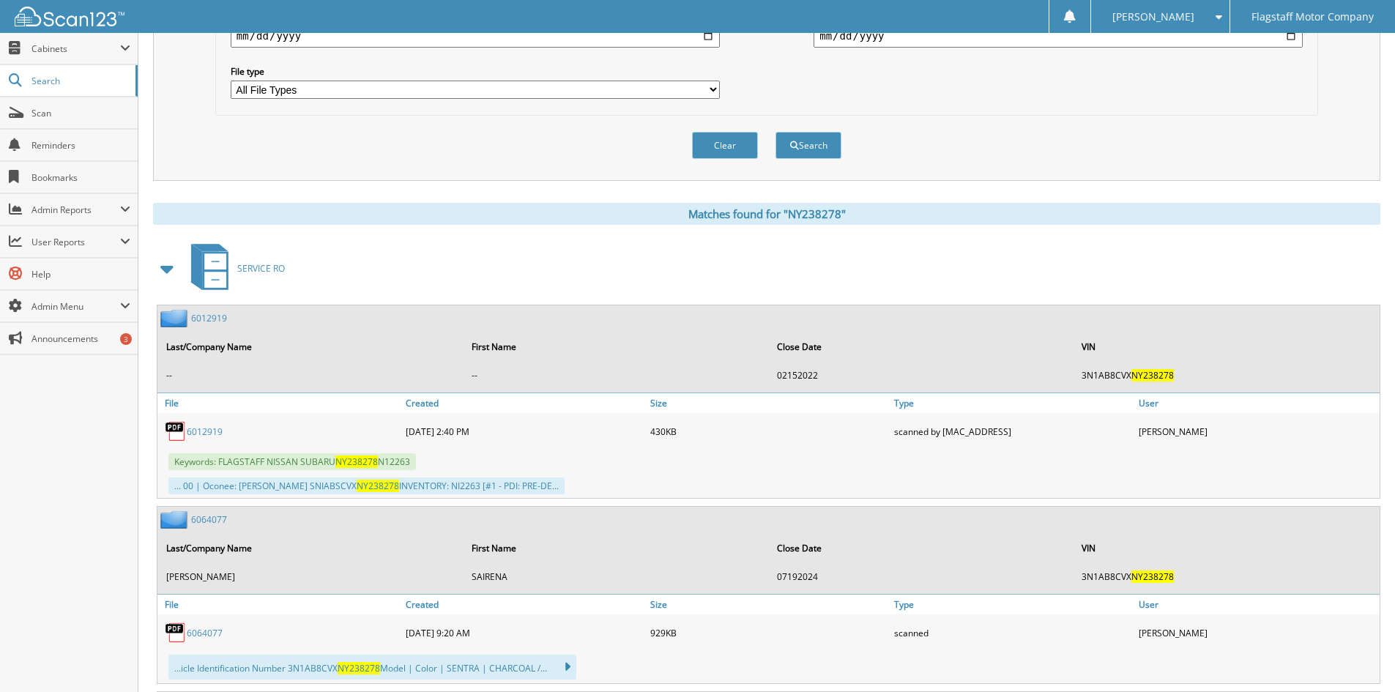
click at [170, 269] on span at bounding box center [167, 269] width 20 height 26
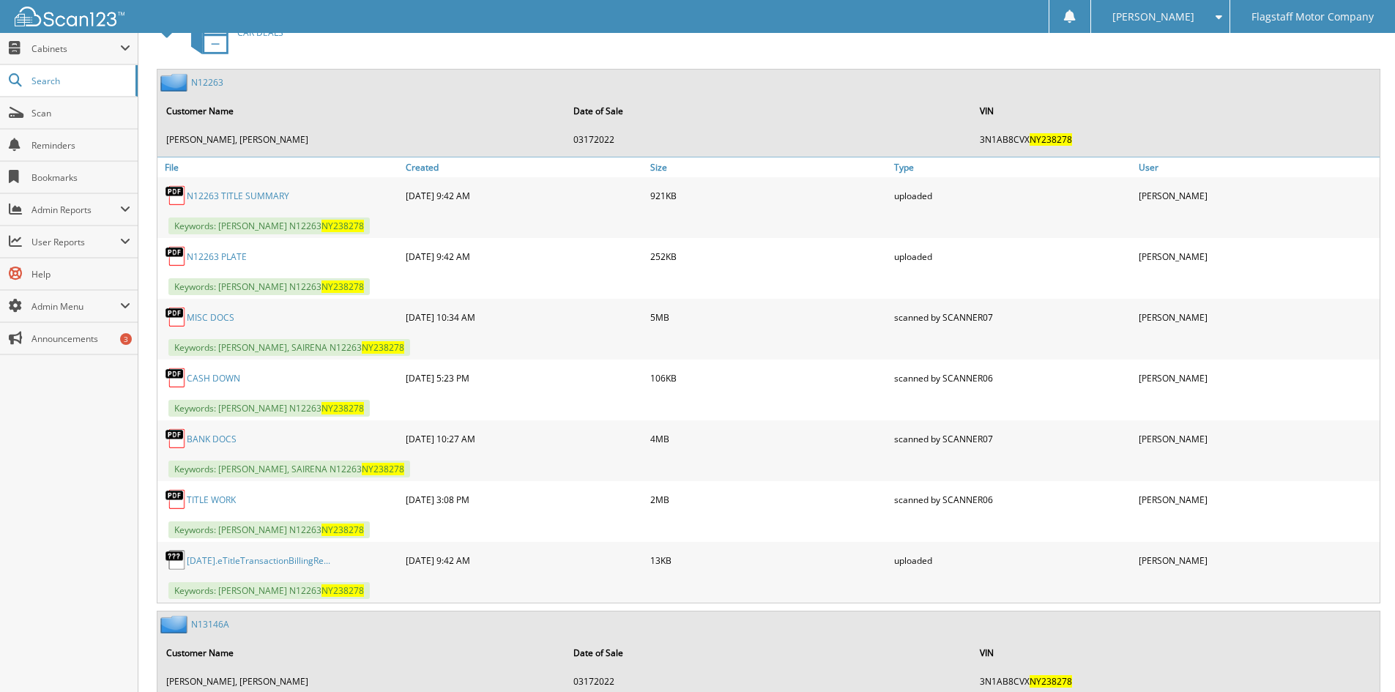
scroll to position [732, 0]
click at [200, 81] on link "N12263" at bounding box center [207, 83] width 32 height 12
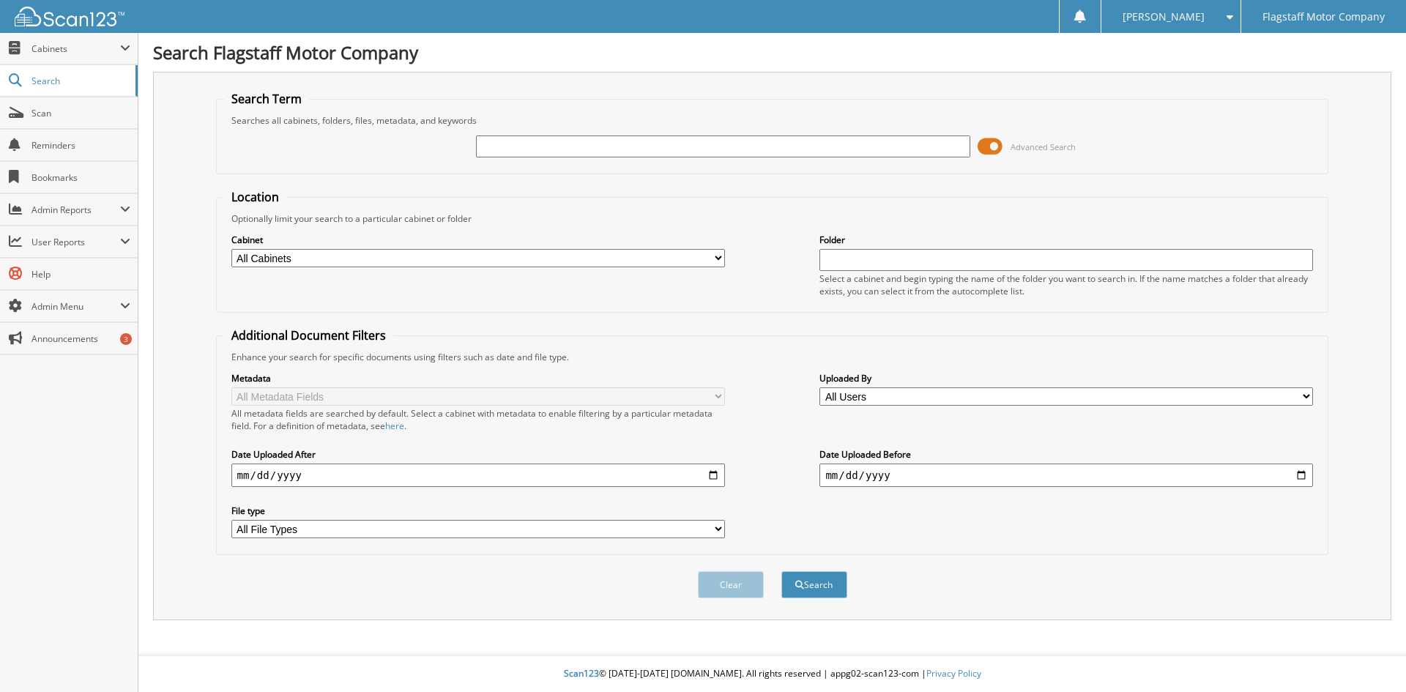
click at [573, 150] on input "text" at bounding box center [722, 146] width 493 height 22
type input "JJ726460"
click at [781, 571] on button "Search" at bounding box center [814, 584] width 66 height 27
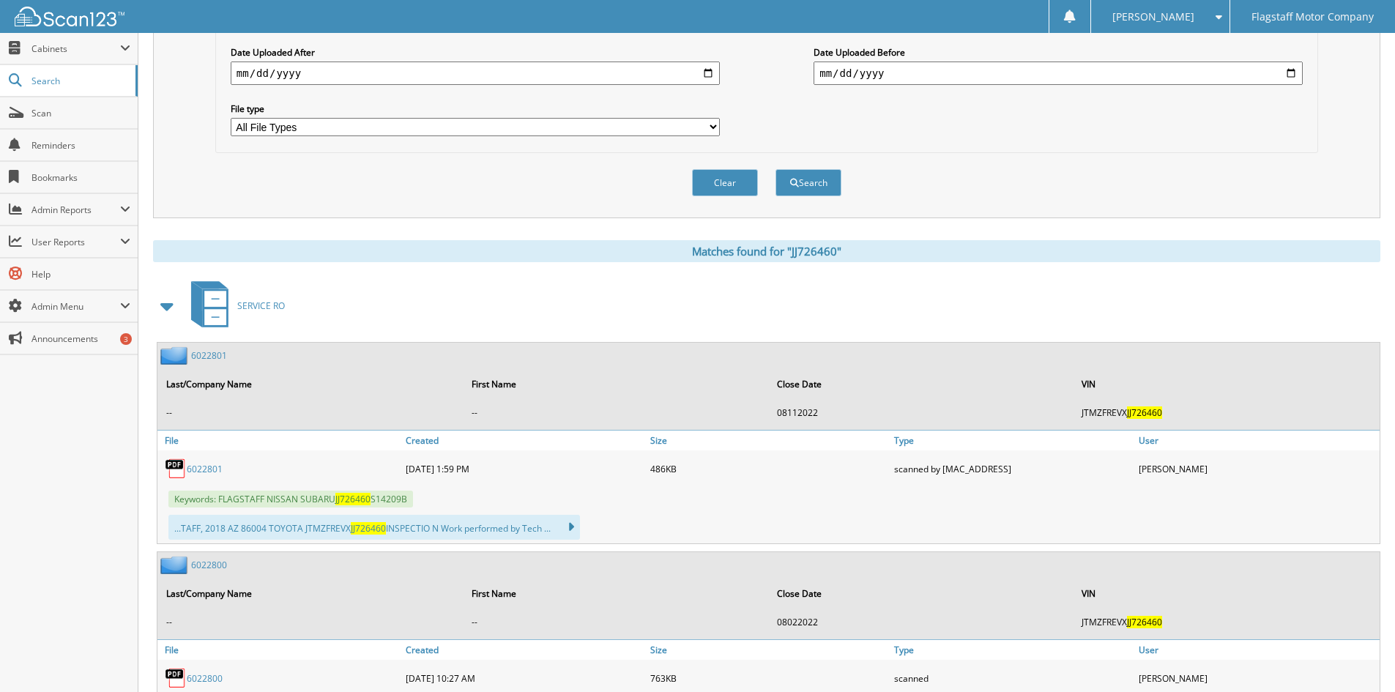
scroll to position [586, 0]
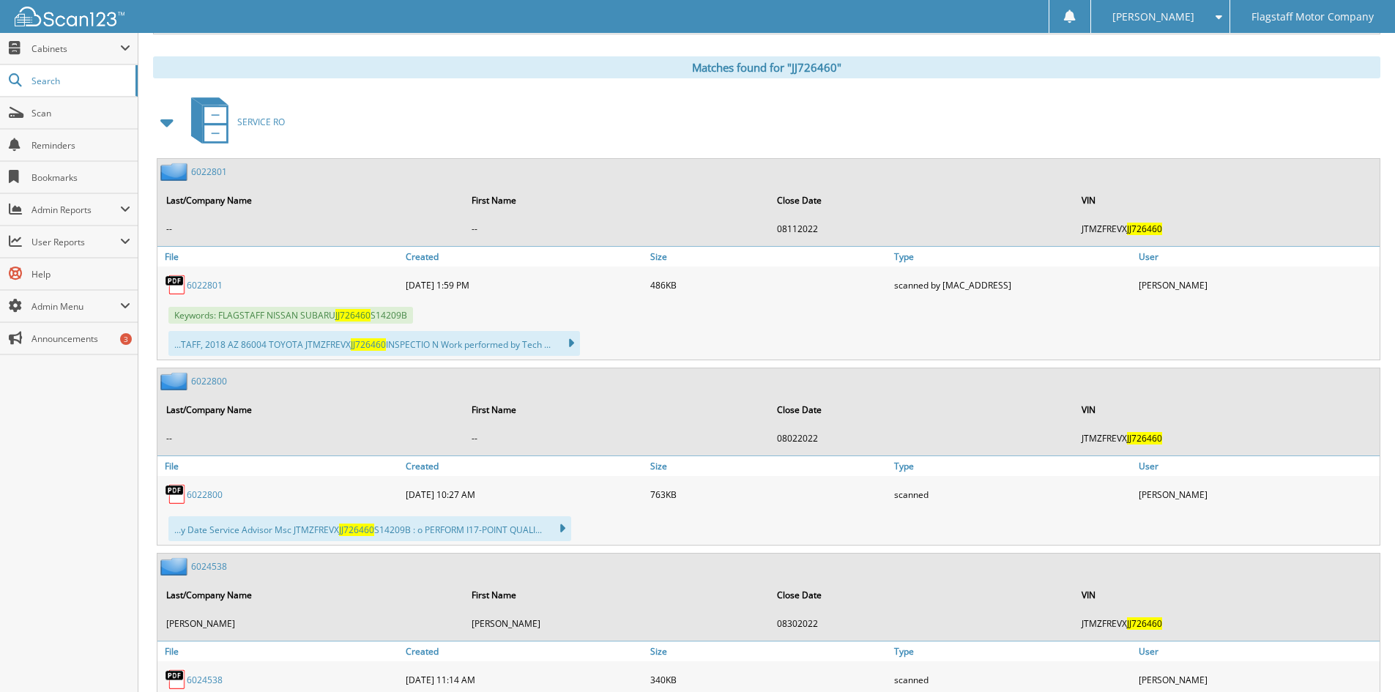
click at [170, 122] on span at bounding box center [167, 122] width 20 height 26
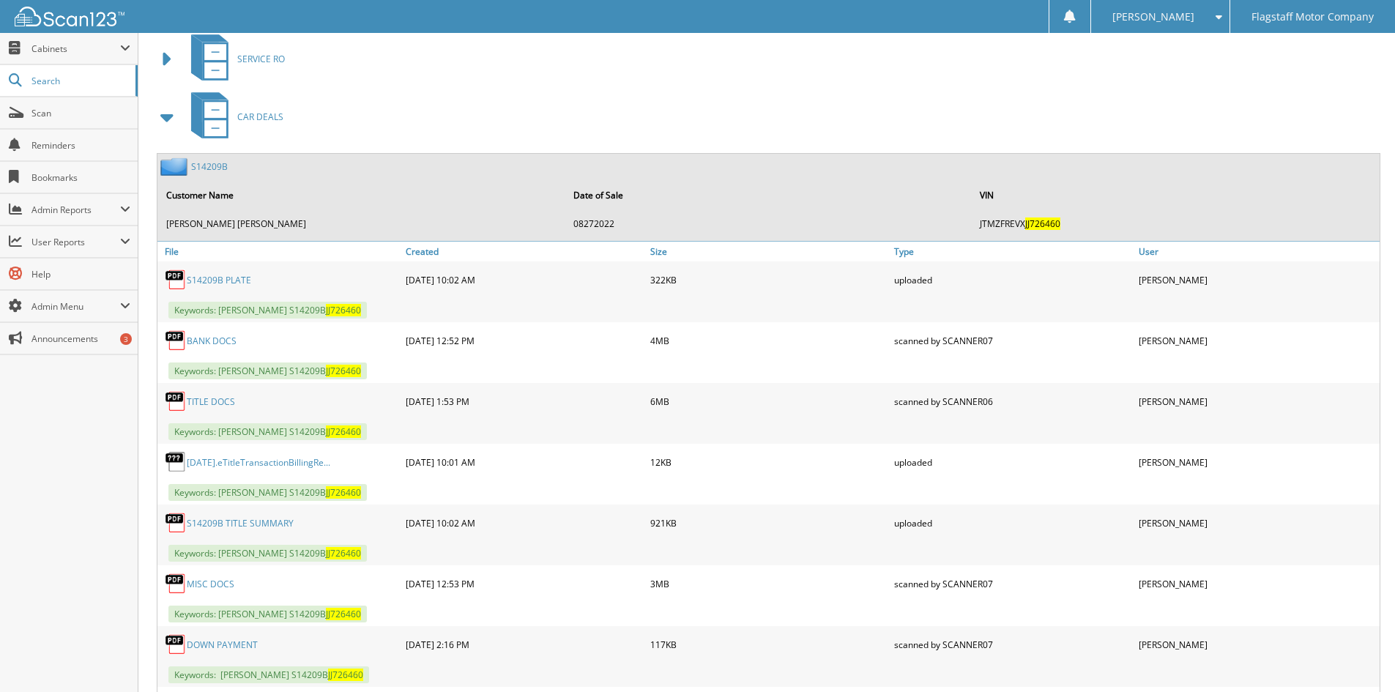
scroll to position [732, 0]
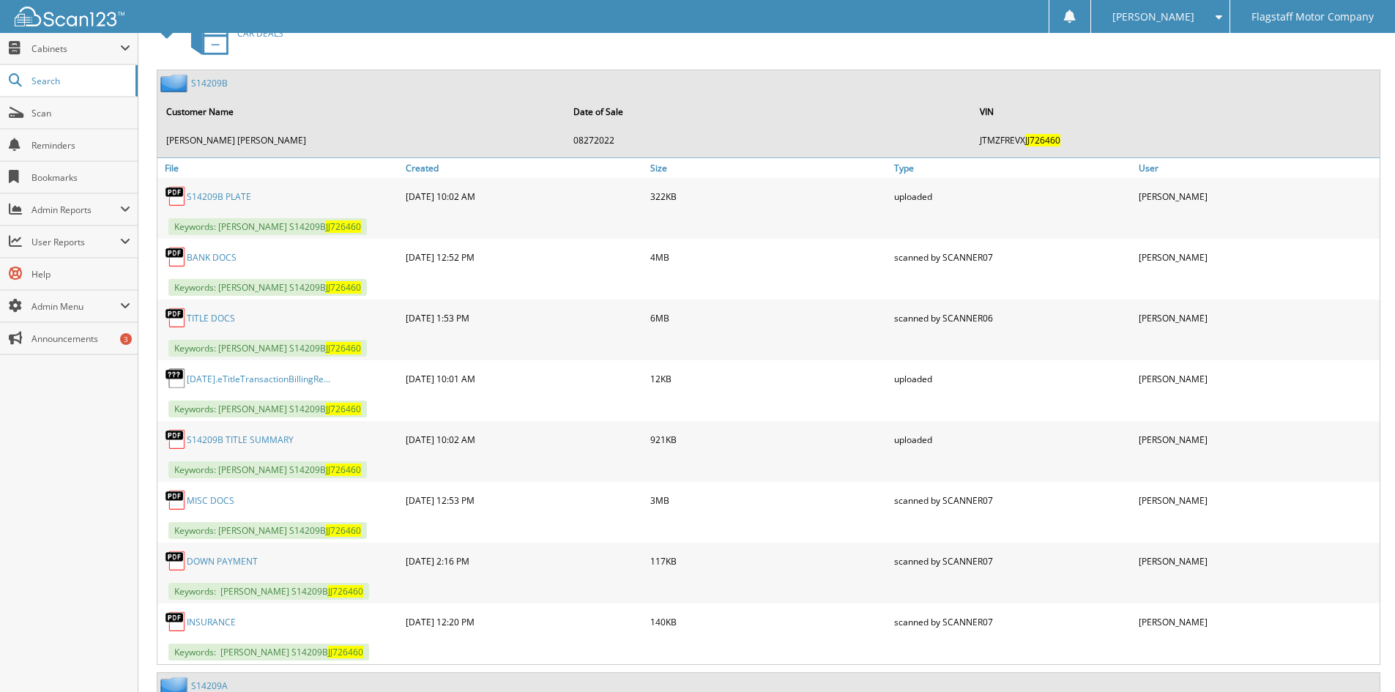
click at [204, 506] on link "MISC DOCS" at bounding box center [211, 500] width 48 height 12
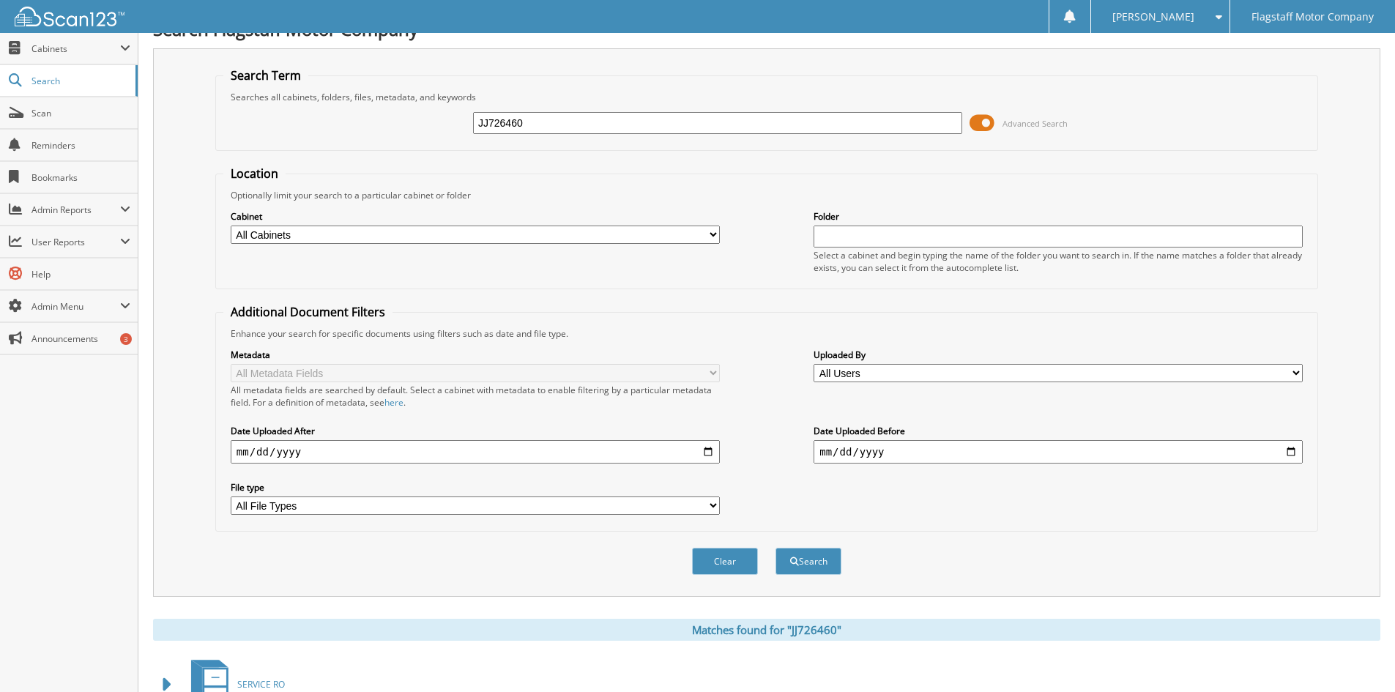
scroll to position [0, 0]
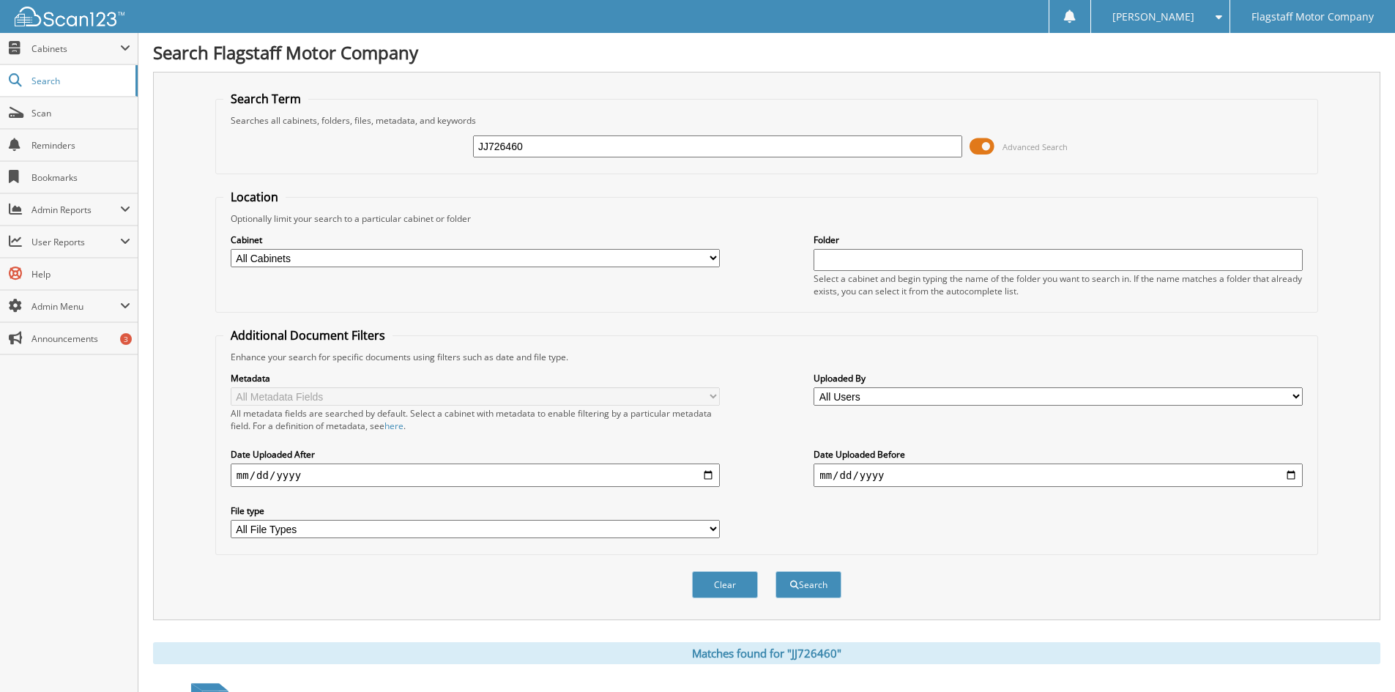
drag, startPoint x: 579, startPoint y: 143, endPoint x: 291, endPoint y: 135, distance: 288.6
click at [291, 134] on div "JJ726460 Advanced Search" at bounding box center [766, 147] width 1086 height 40
type input "P3433884"
click at [775, 571] on button "Search" at bounding box center [808, 584] width 66 height 27
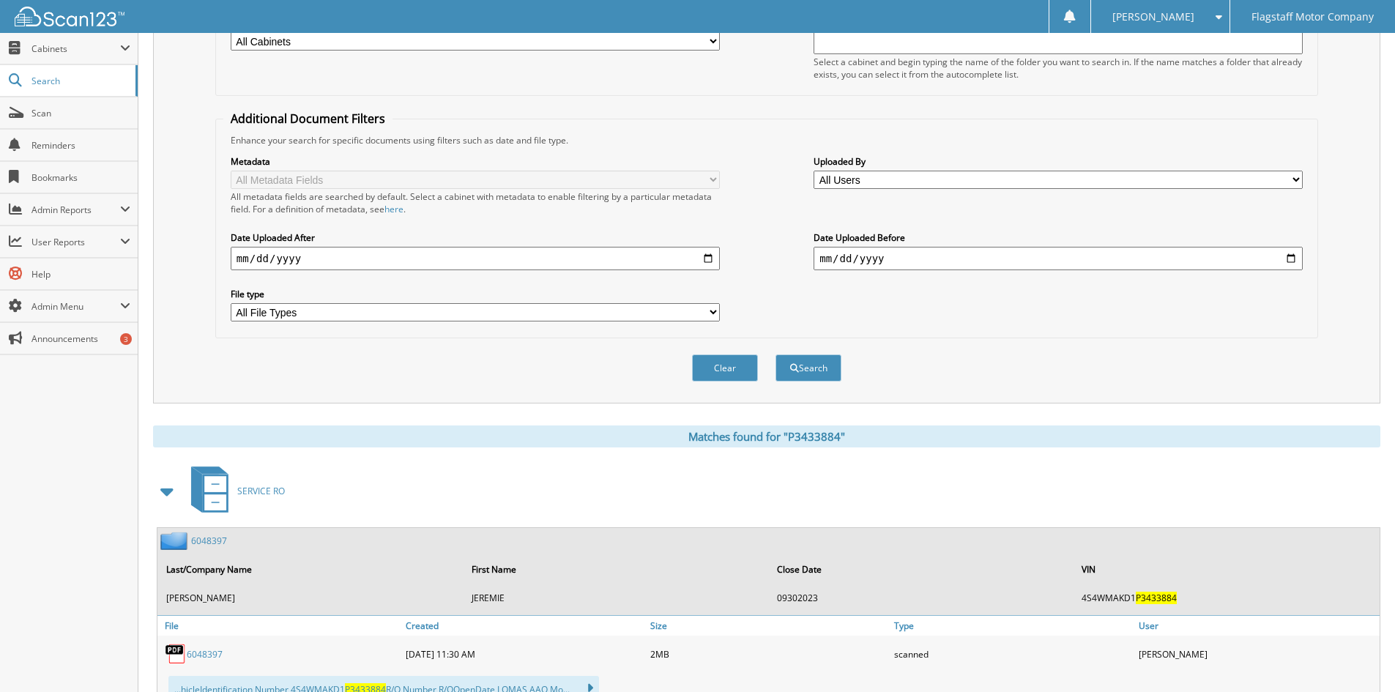
scroll to position [366, 0]
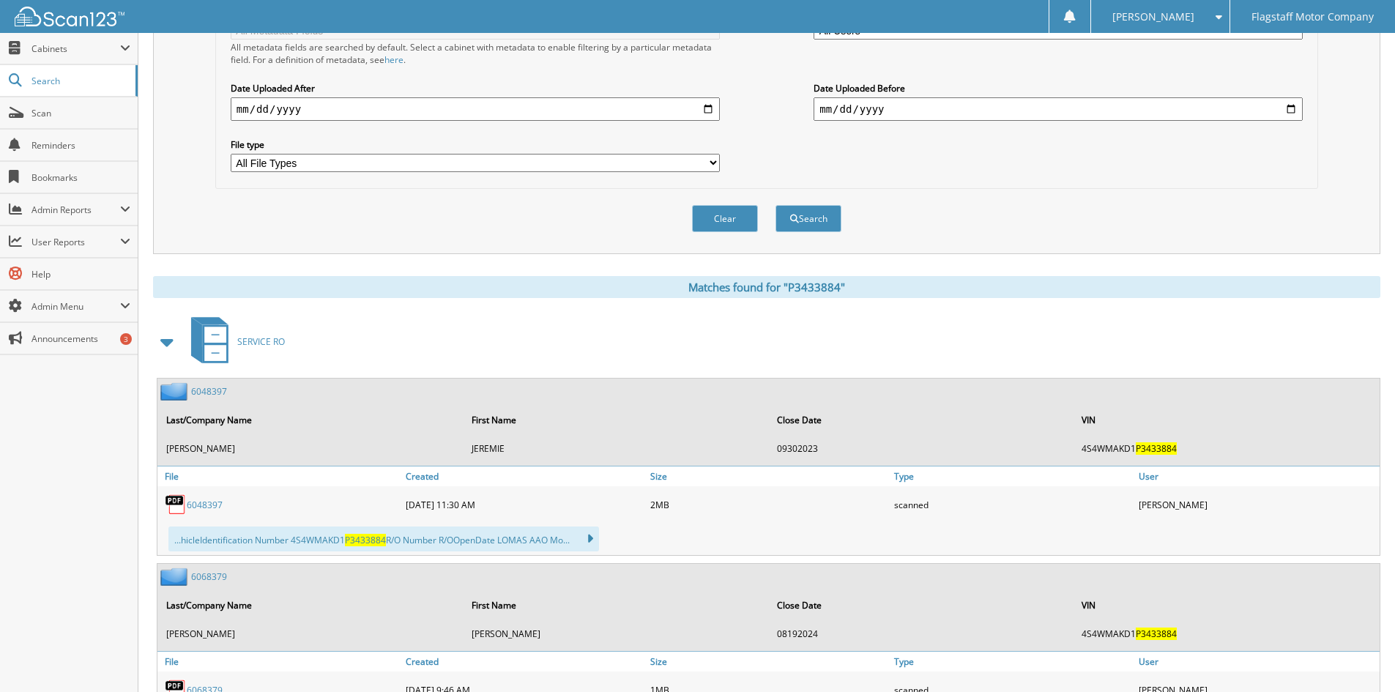
click at [173, 353] on span at bounding box center [167, 342] width 20 height 26
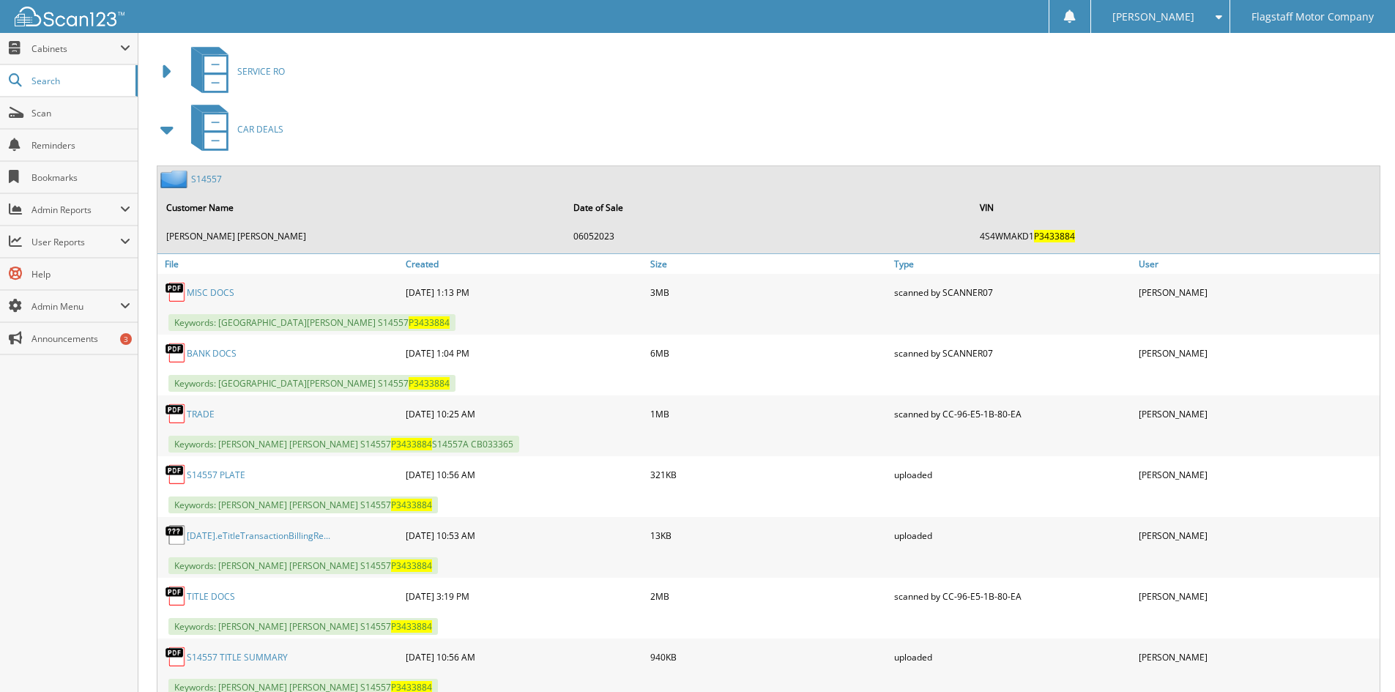
scroll to position [689, 0]
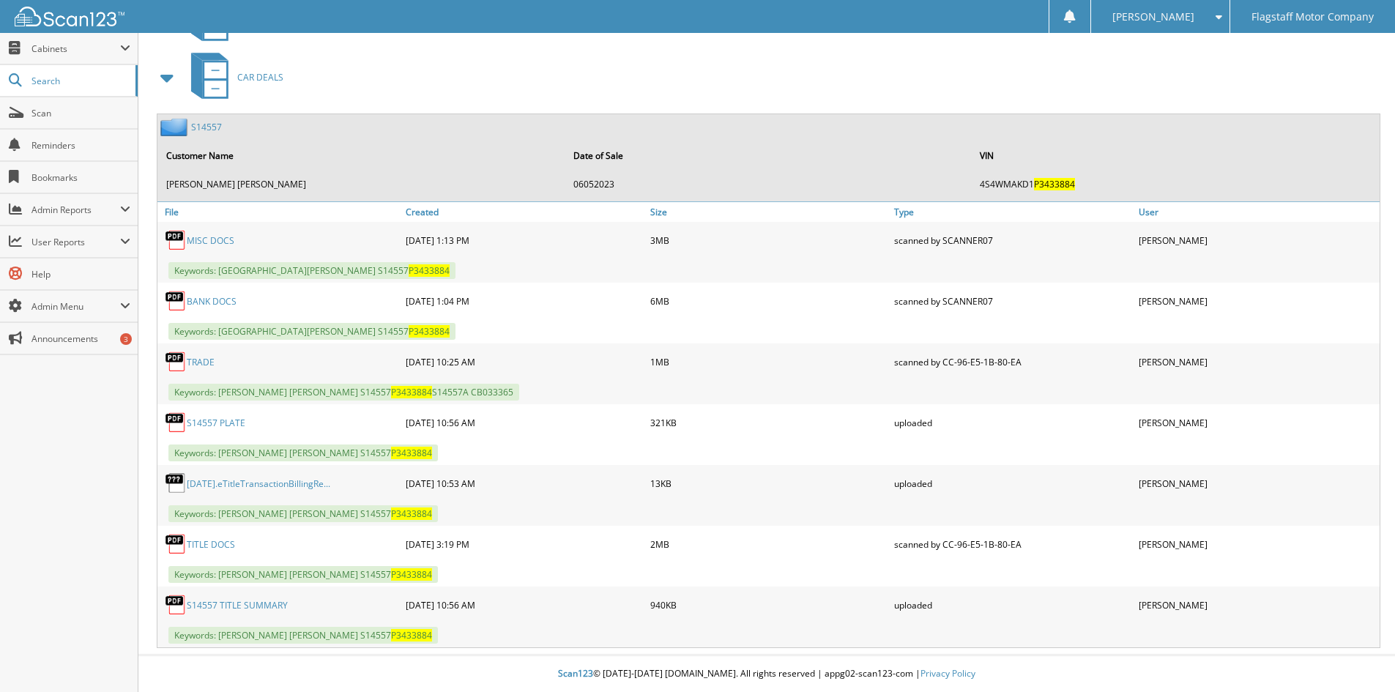
click at [216, 239] on link "MISC DOCS" at bounding box center [211, 240] width 48 height 12
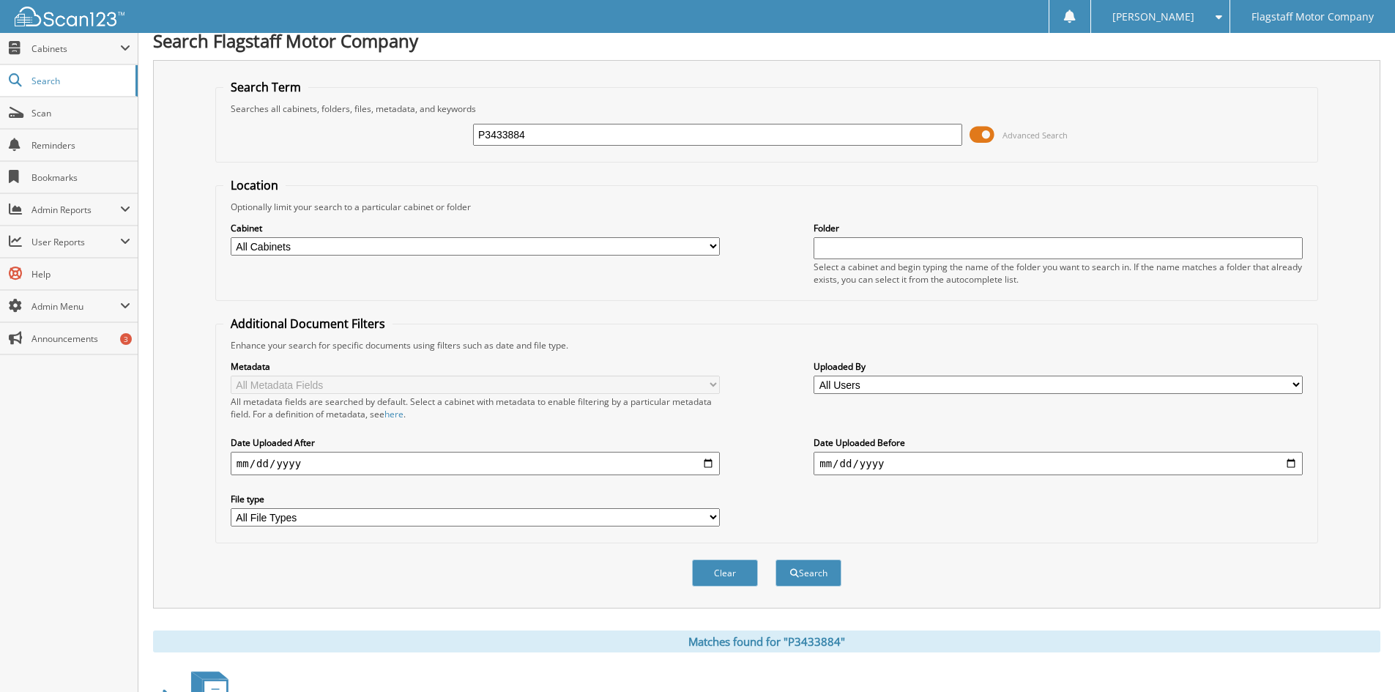
scroll to position [0, 0]
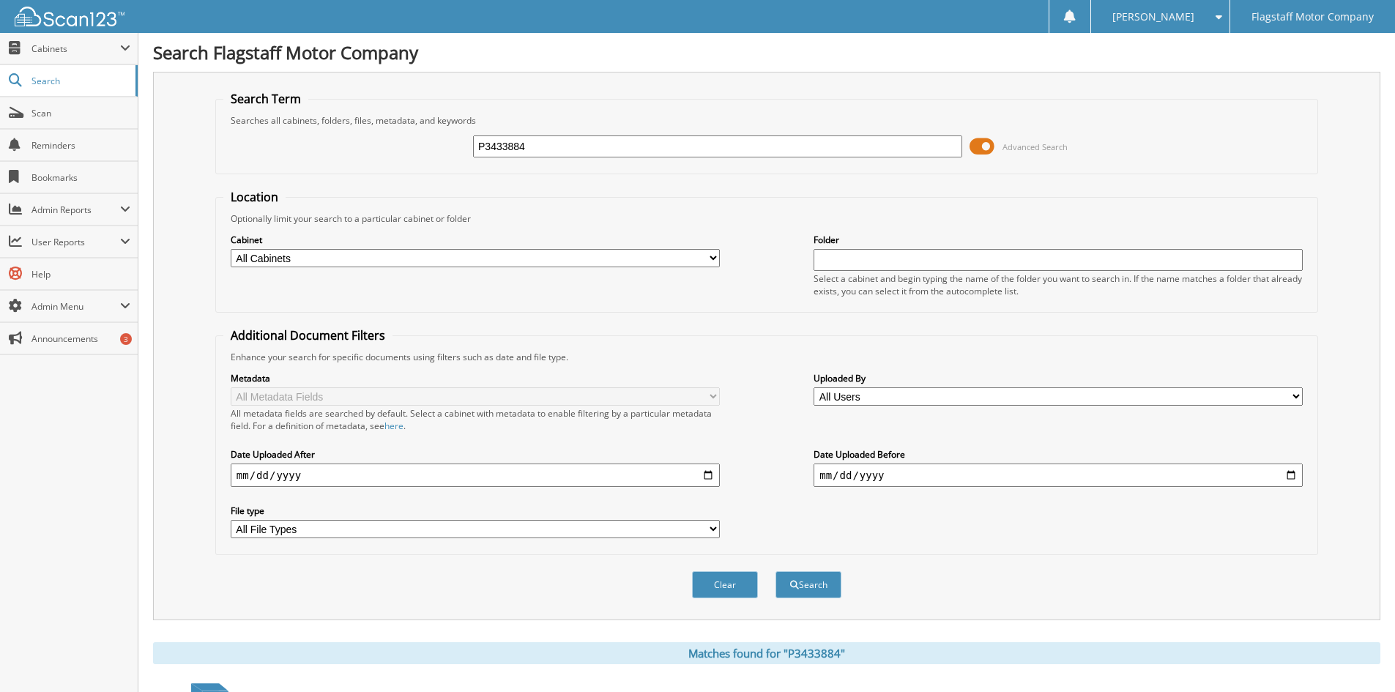
drag, startPoint x: 532, startPoint y: 140, endPoint x: 178, endPoint y: 65, distance: 362.1
click at [185, 70] on div "Search Flagstaff Motor Company Search Term Searches all cabinets, folders, file…" at bounding box center [766, 690] width 1256 height 1380
type input "LZ137051"
click at [775, 571] on button "Search" at bounding box center [808, 584] width 66 height 27
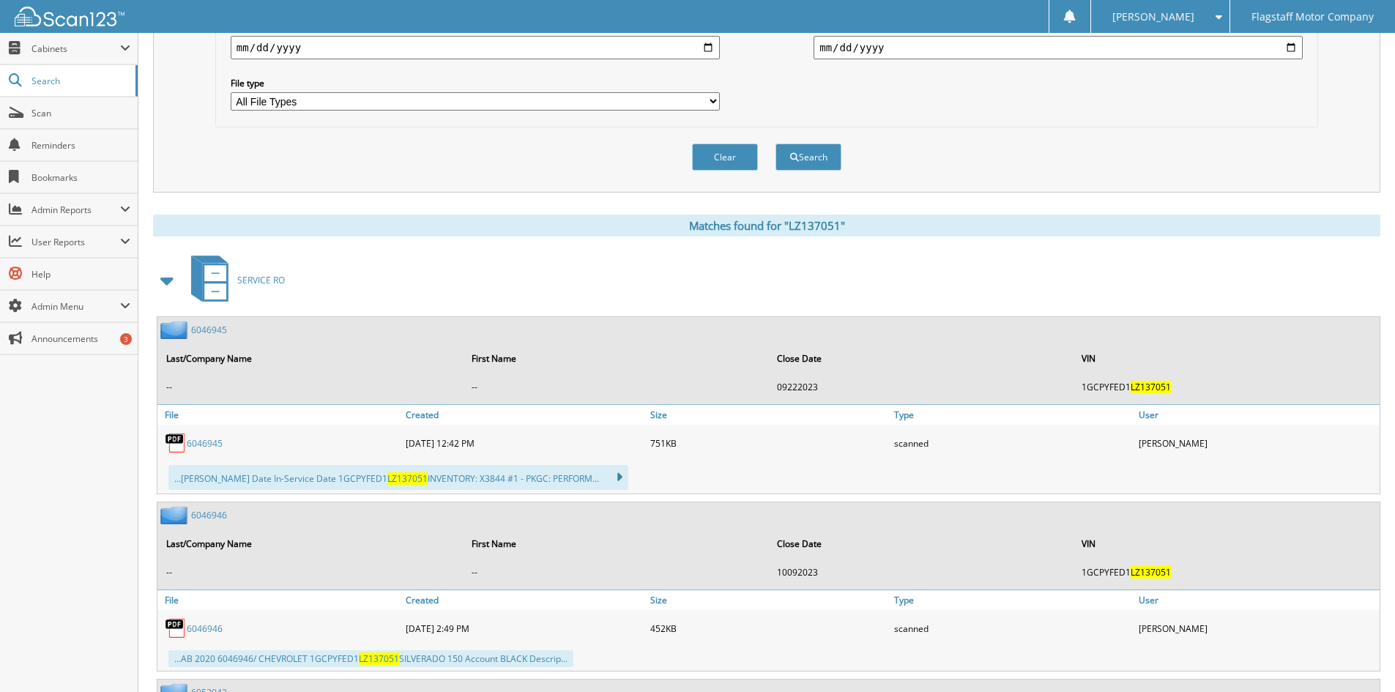
scroll to position [512, 0]
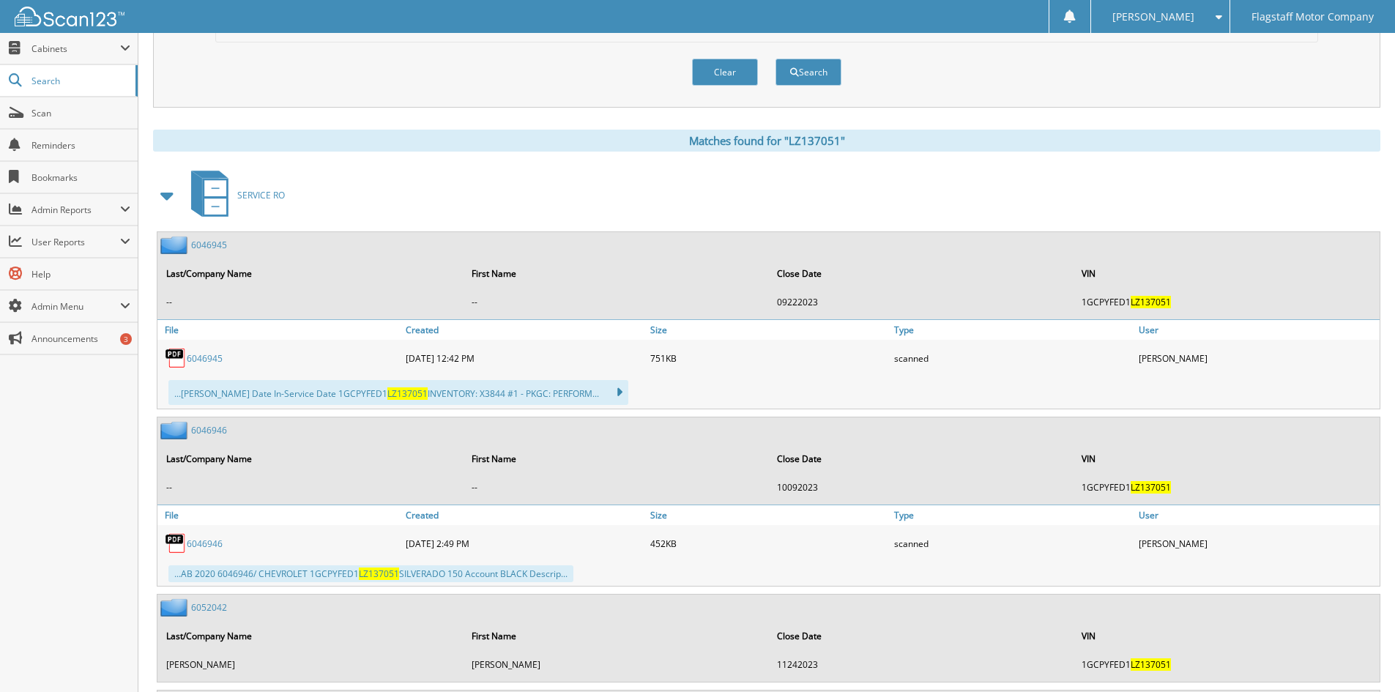
click at [174, 193] on span at bounding box center [167, 195] width 20 height 26
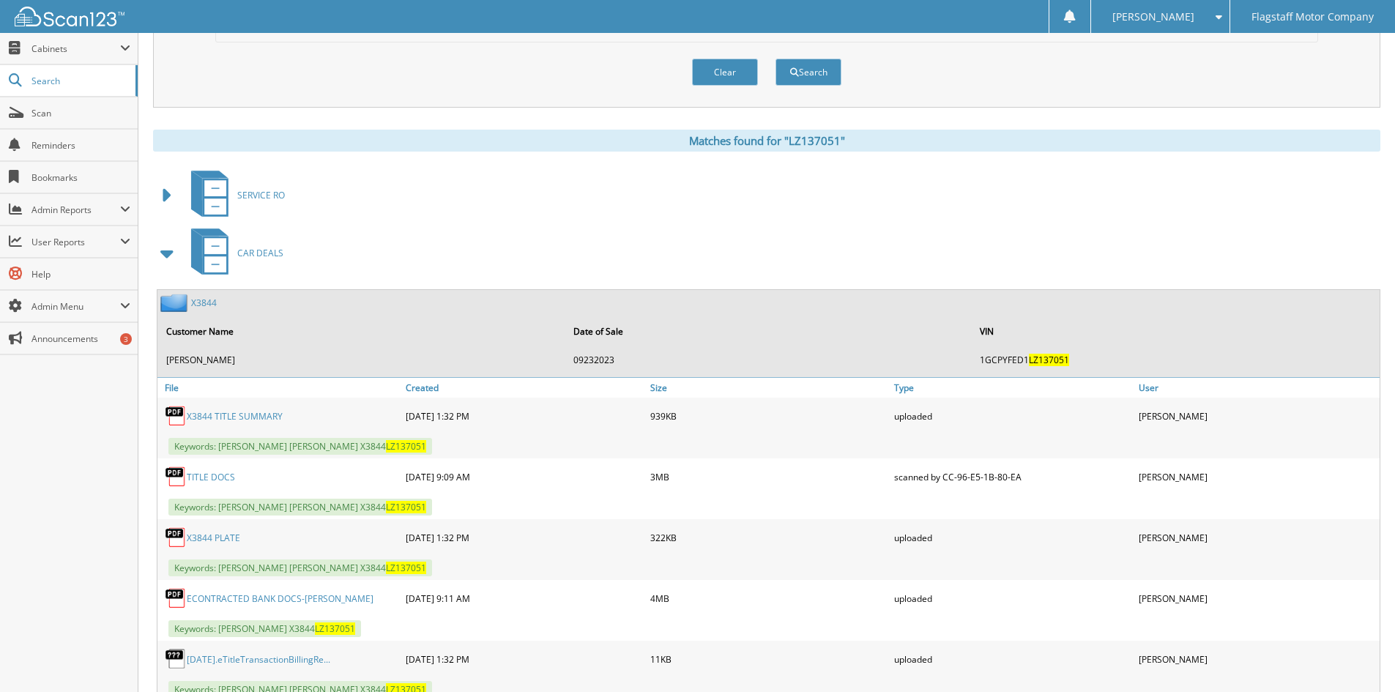
scroll to position [732, 0]
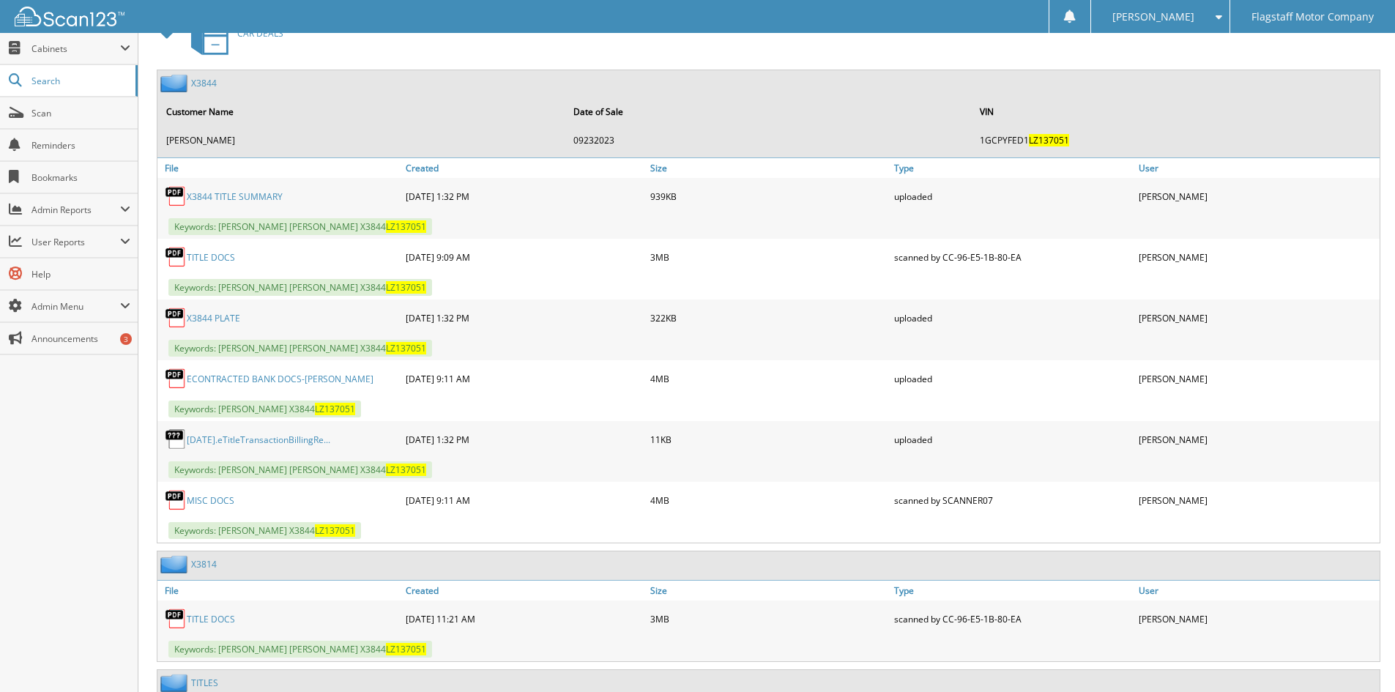
click at [220, 499] on link "MISC DOCS" at bounding box center [211, 500] width 48 height 12
click at [202, 89] on link "X3844" at bounding box center [204, 83] width 26 height 12
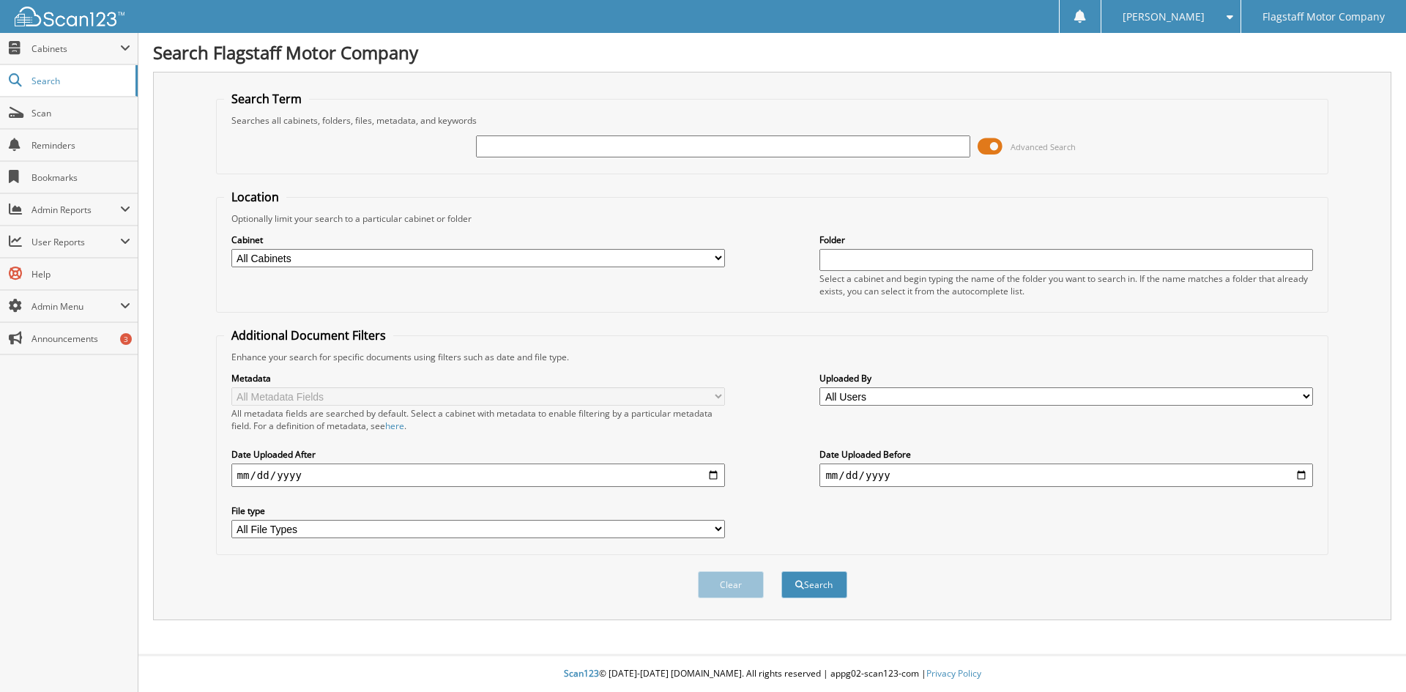
click at [640, 152] on input "text" at bounding box center [722, 146] width 493 height 22
type input "R8314408"
click at [781, 571] on button "Search" at bounding box center [814, 584] width 66 height 27
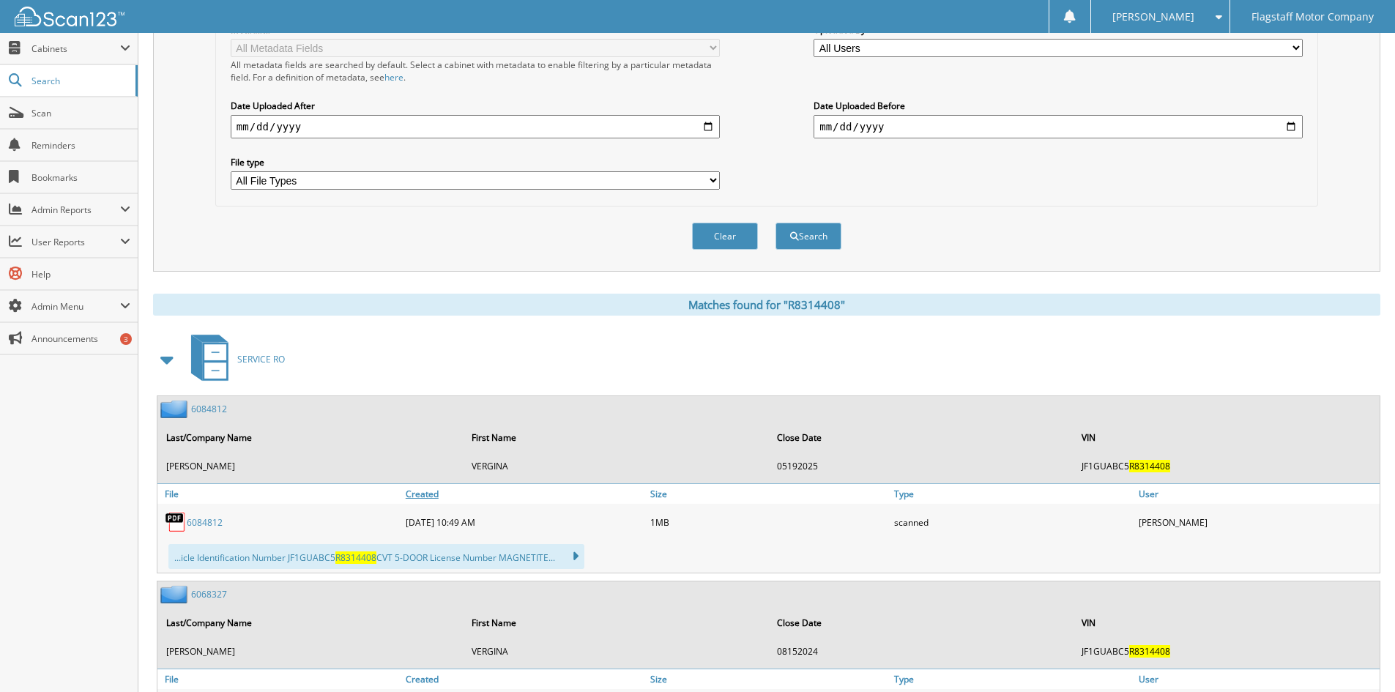
scroll to position [439, 0]
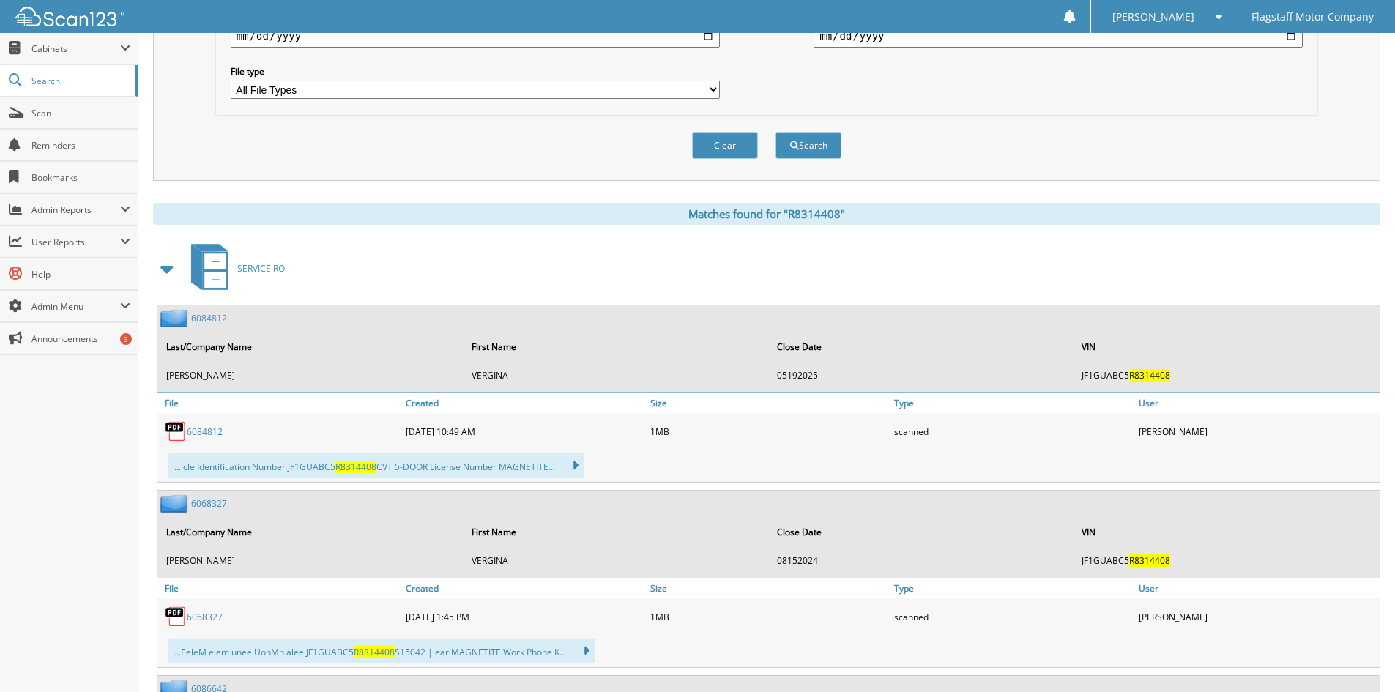
click at [175, 272] on span at bounding box center [167, 269] width 20 height 26
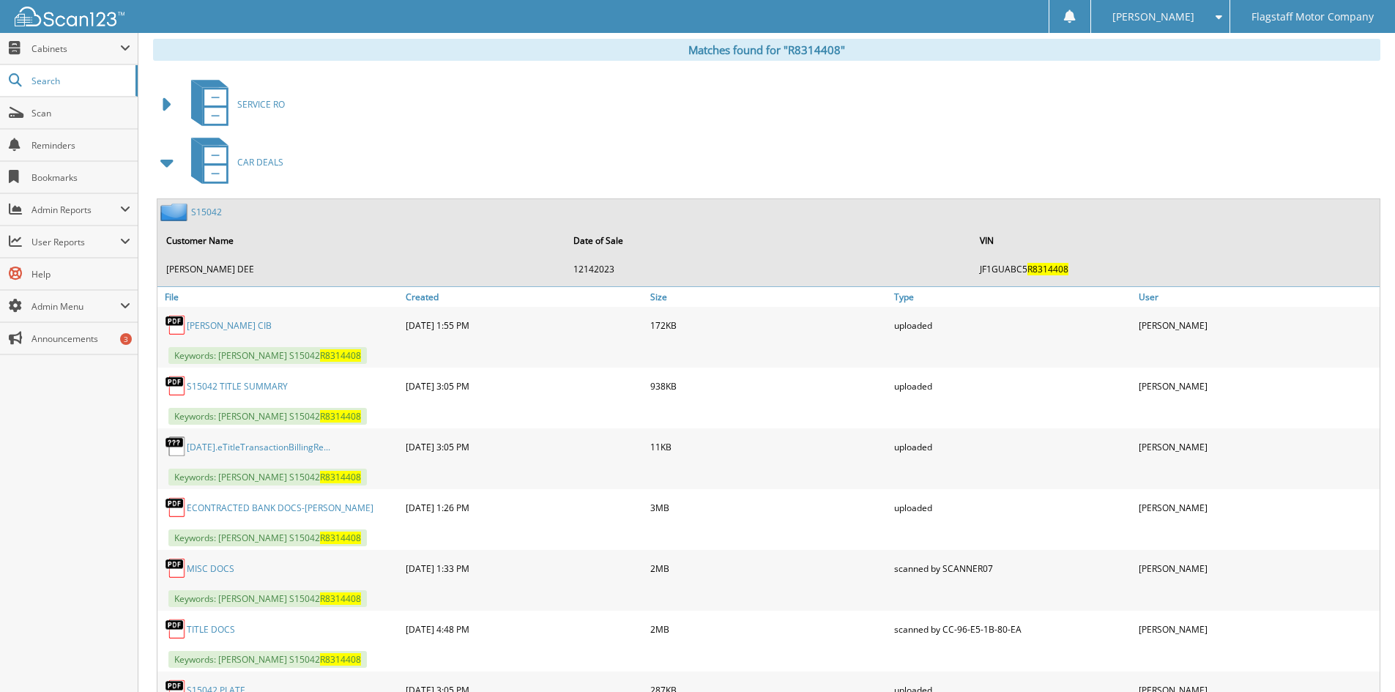
scroll to position [732, 0]
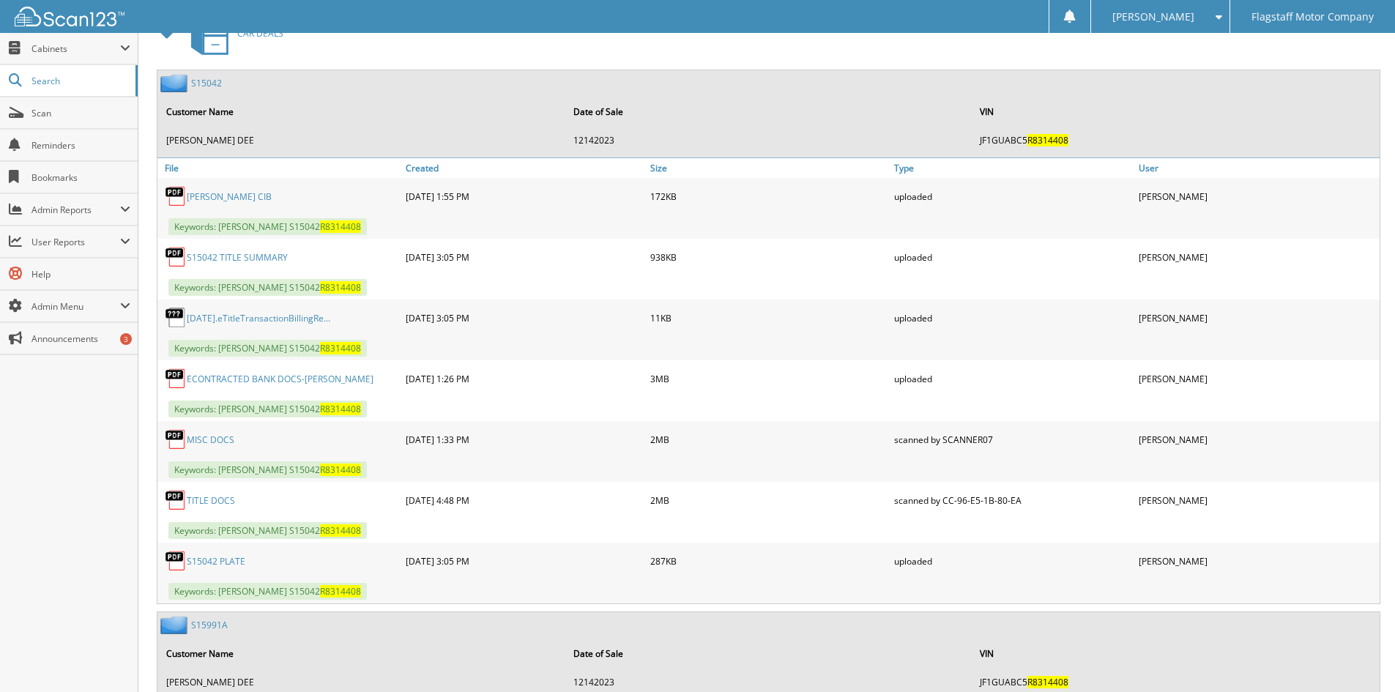
click at [196, 434] on link "MISC DOCS" at bounding box center [211, 439] width 48 height 12
click at [215, 87] on link "S15042" at bounding box center [206, 83] width 31 height 12
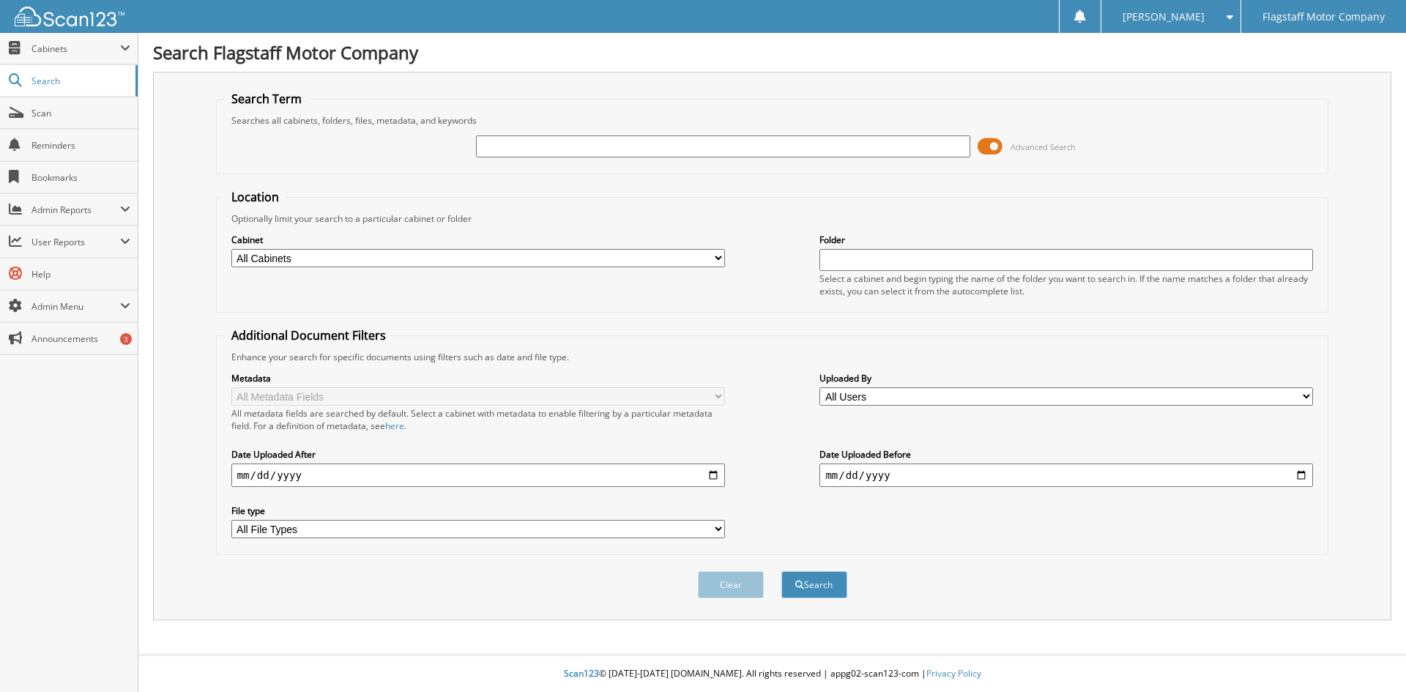
click at [570, 139] on input "text" at bounding box center [722, 146] width 493 height 22
click at [571, 142] on input "text" at bounding box center [722, 146] width 493 height 22
type input "GM022703"
click at [781, 571] on button "Search" at bounding box center [814, 584] width 66 height 27
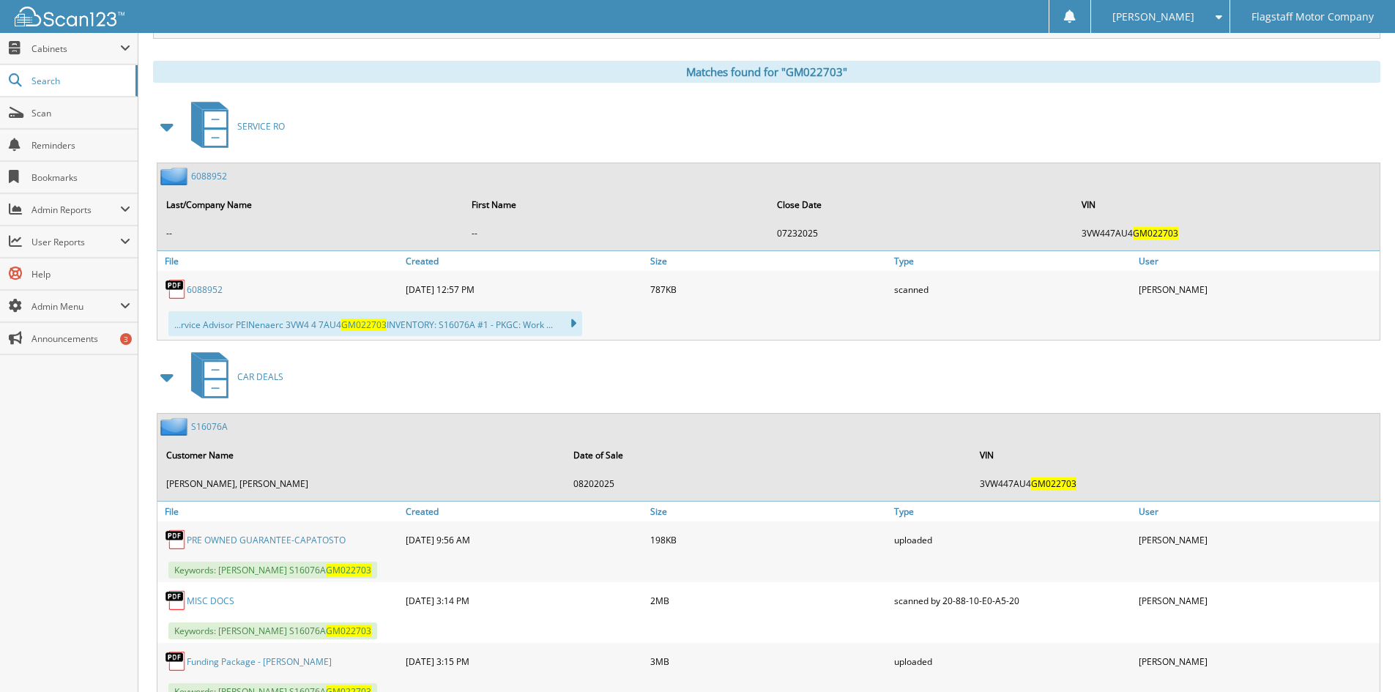
scroll to position [879, 0]
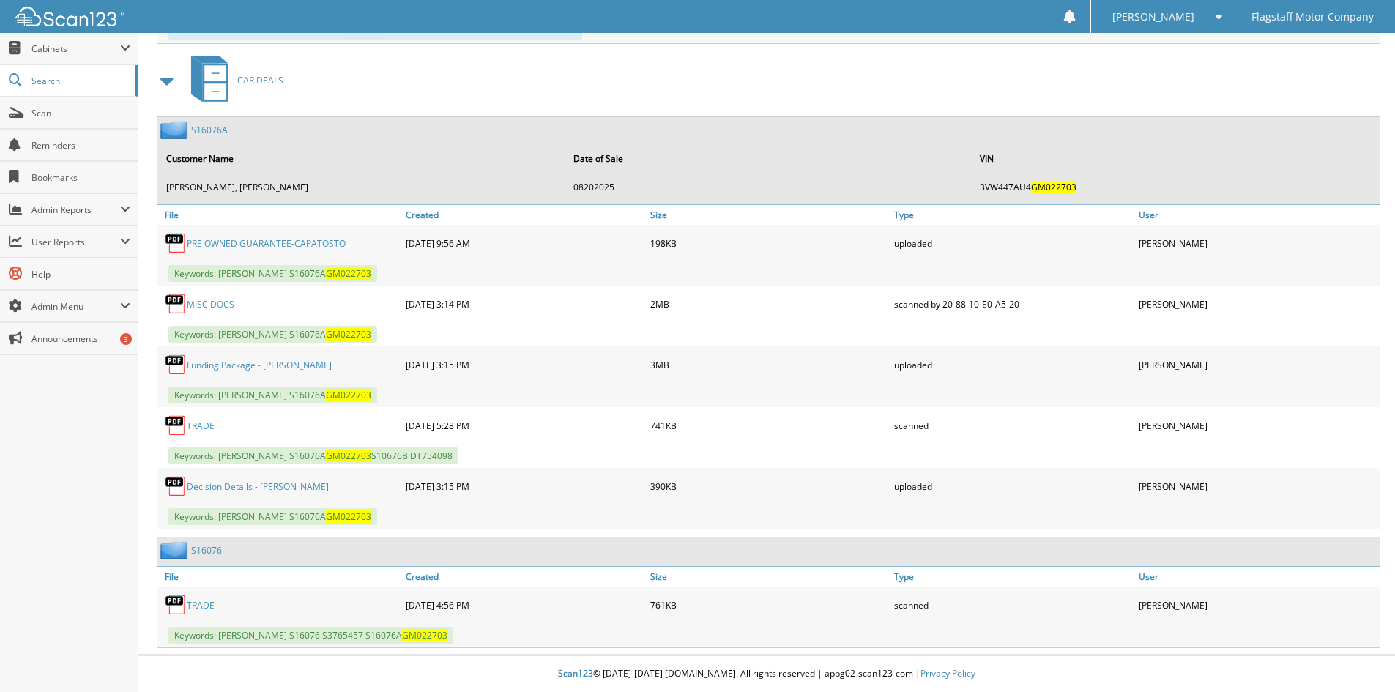
click at [202, 305] on link "MISC DOCS" at bounding box center [211, 304] width 48 height 12
click at [199, 303] on link "MISC DOCS" at bounding box center [211, 304] width 48 height 12
click at [206, 302] on link "MISC DOCS" at bounding box center [211, 304] width 48 height 12
click at [220, 374] on div "Funding Package - CAPOTOSTO" at bounding box center [279, 364] width 245 height 29
click at [225, 367] on link "Funding Package - CAPOTOSTO" at bounding box center [259, 365] width 145 height 12
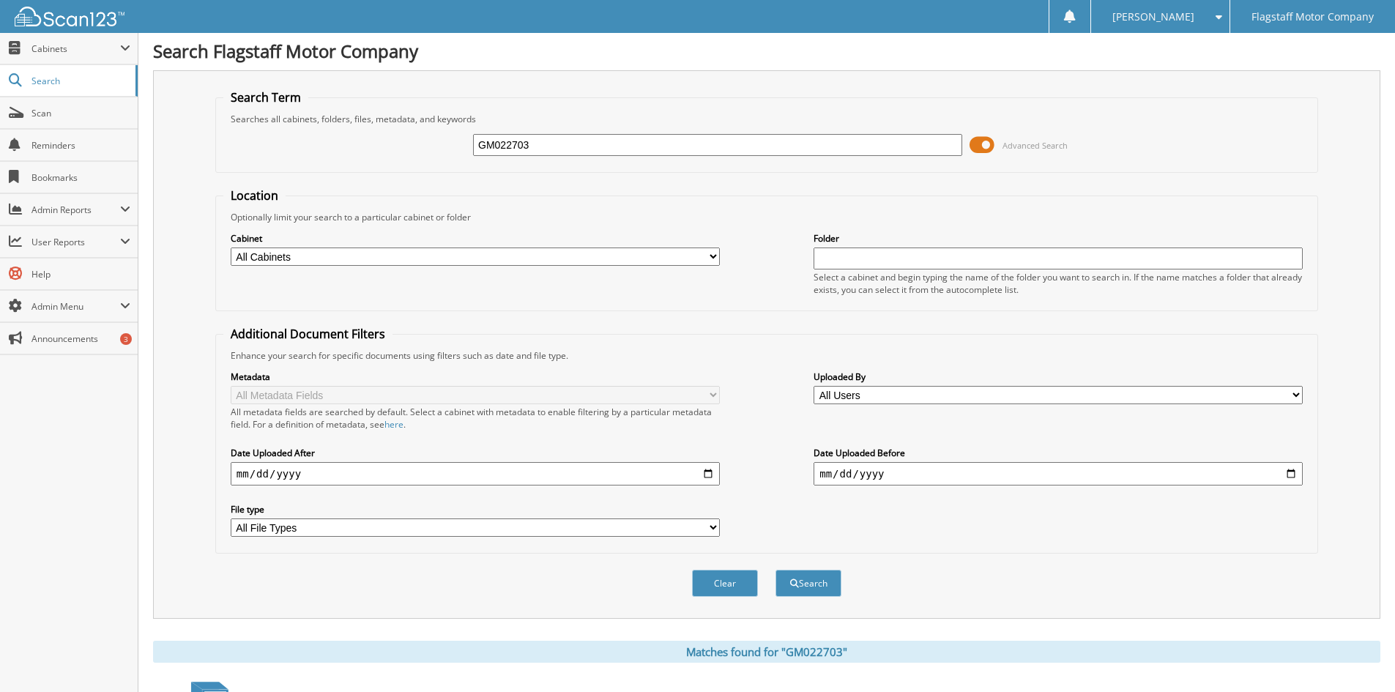
scroll to position [0, 0]
drag, startPoint x: 556, startPoint y: 150, endPoint x: 294, endPoint y: 111, distance: 264.2
click at [294, 111] on fieldset "Search Term Searches all cabinets, folders, files, metadata, and keywords GM022…" at bounding box center [766, 132] width 1103 height 83
type input "LMN704004"
click at [775, 571] on button "Search" at bounding box center [808, 584] width 66 height 27
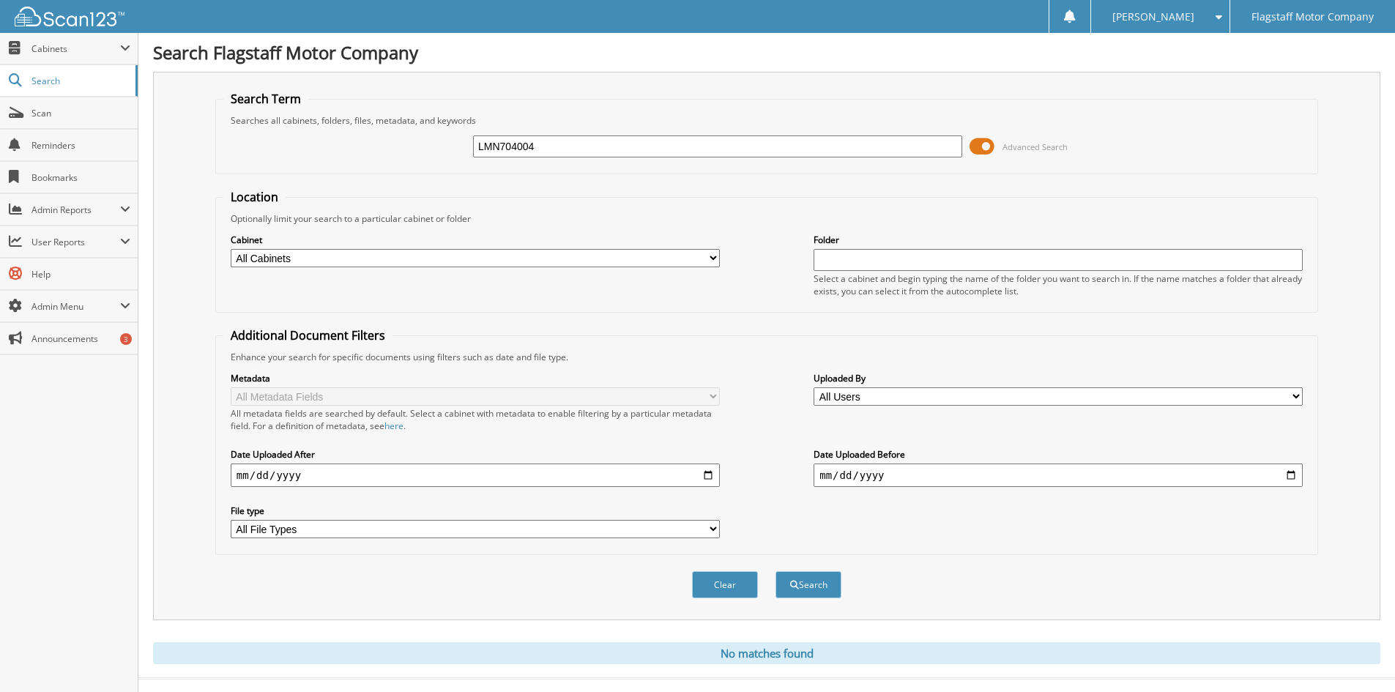
click at [494, 146] on input "LMN704004" at bounding box center [717, 146] width 489 height 22
type input "LN704004"
click at [775, 571] on button "Search" at bounding box center [808, 584] width 66 height 27
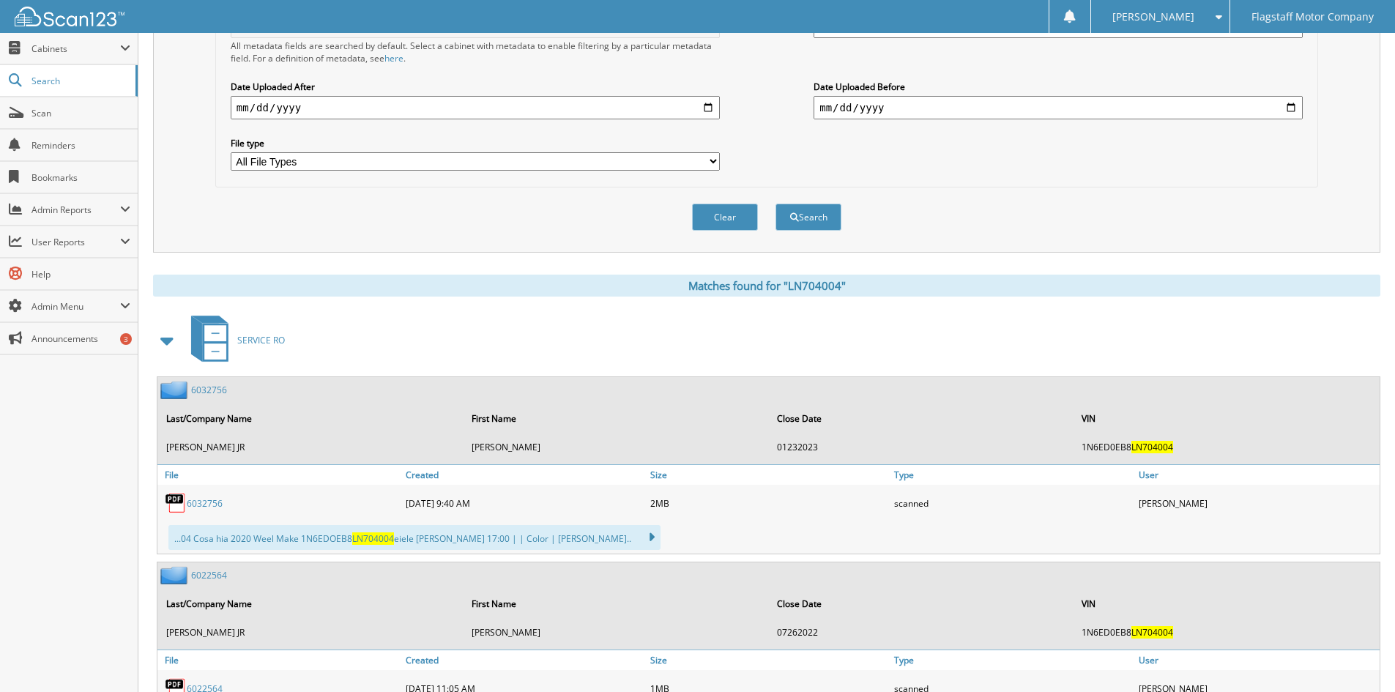
scroll to position [439, 0]
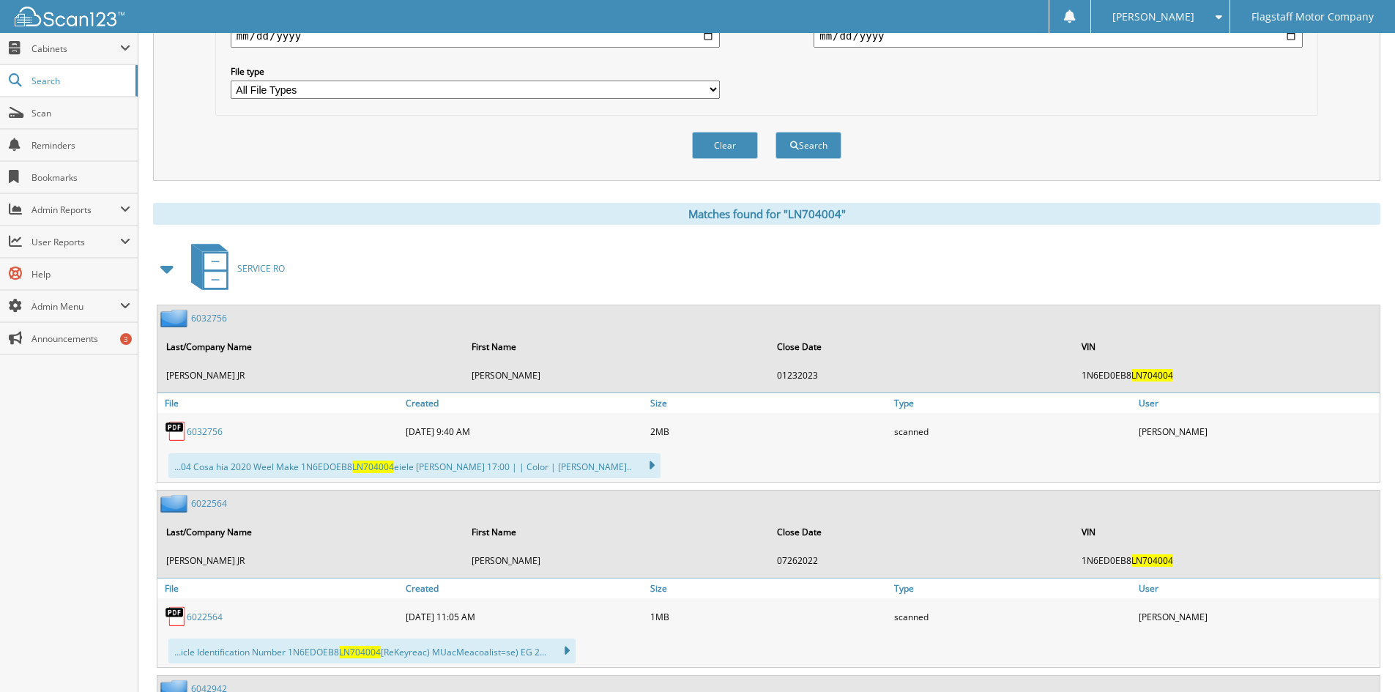
click at [165, 263] on span at bounding box center [167, 269] width 20 height 26
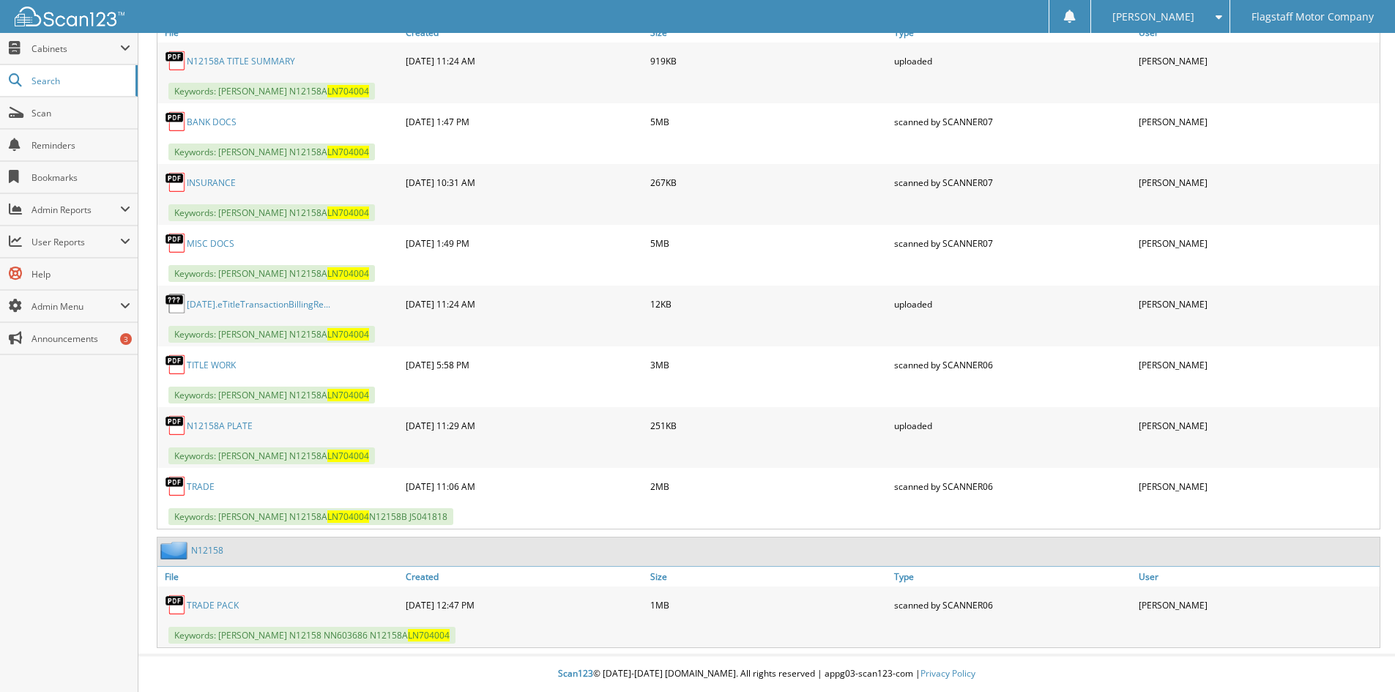
scroll to position [1084, 0]
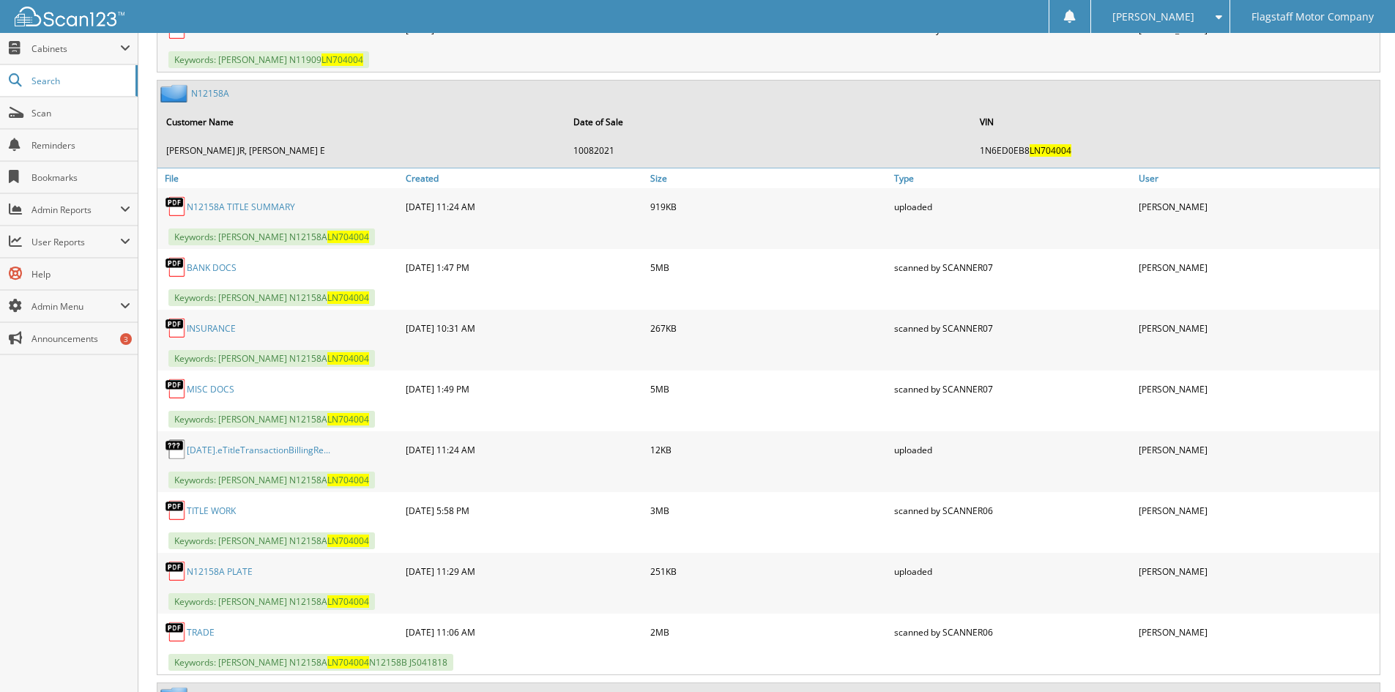
click at [209, 92] on link "N12158A" at bounding box center [210, 93] width 38 height 12
